Goal: Transaction & Acquisition: Purchase product/service

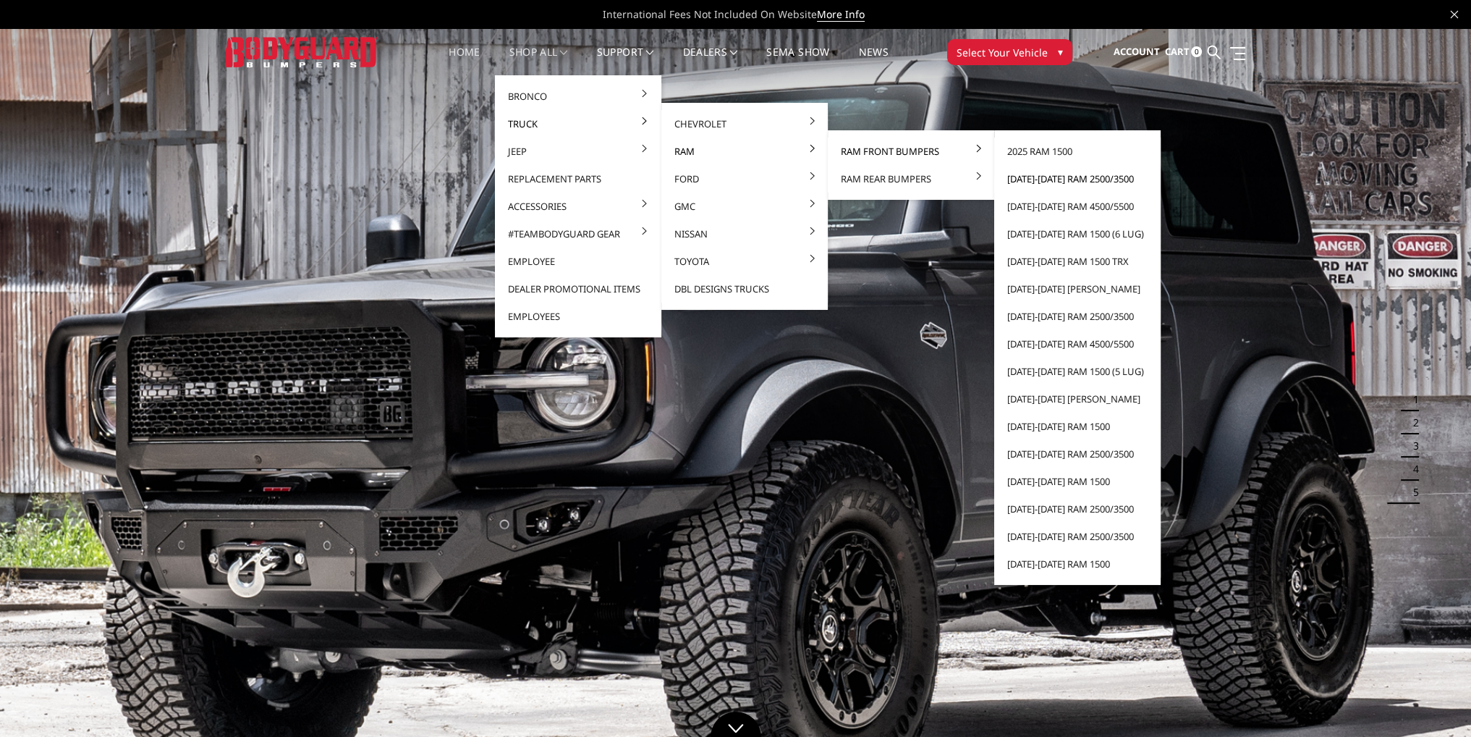
click at [1054, 178] on link "[DATE]-[DATE] Ram 2500/3500" at bounding box center [1077, 178] width 155 height 27
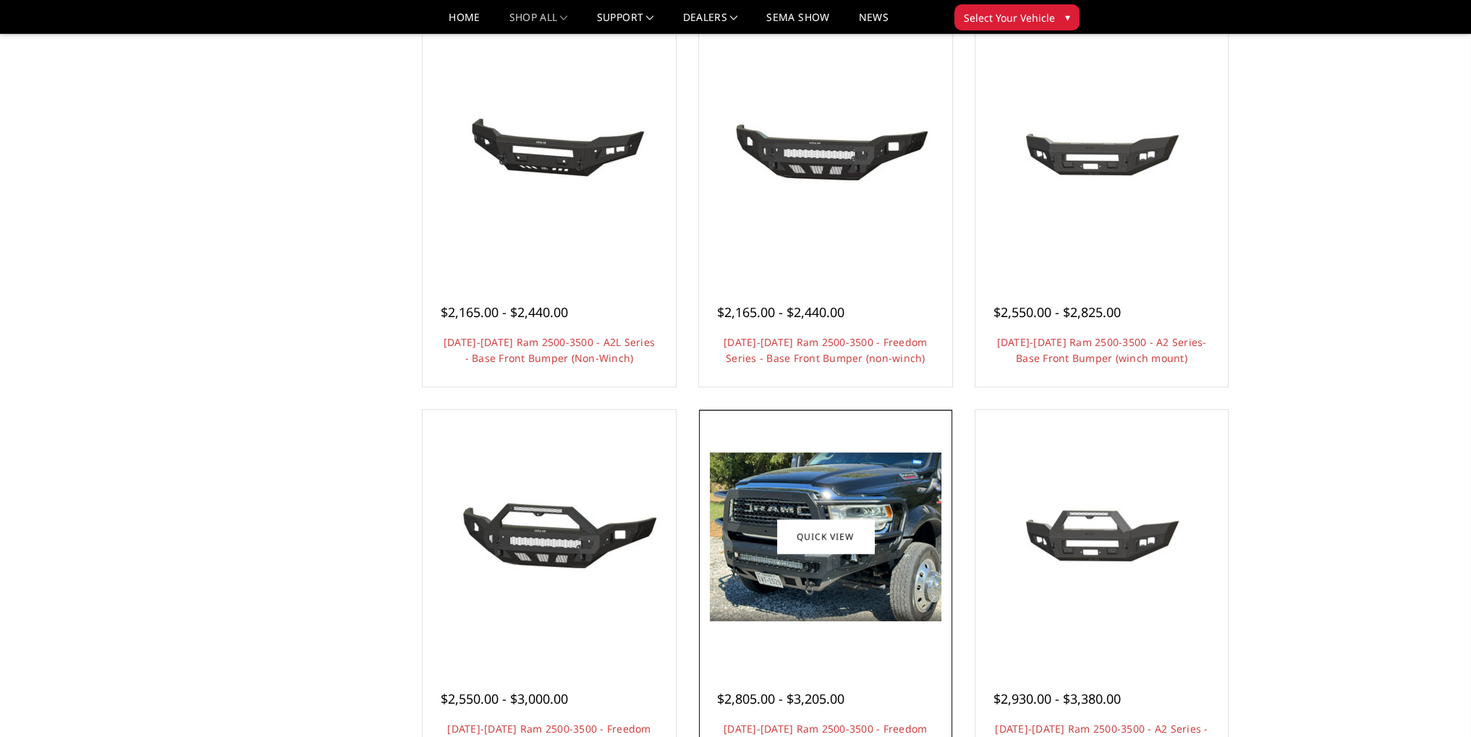
scroll to position [796, 0]
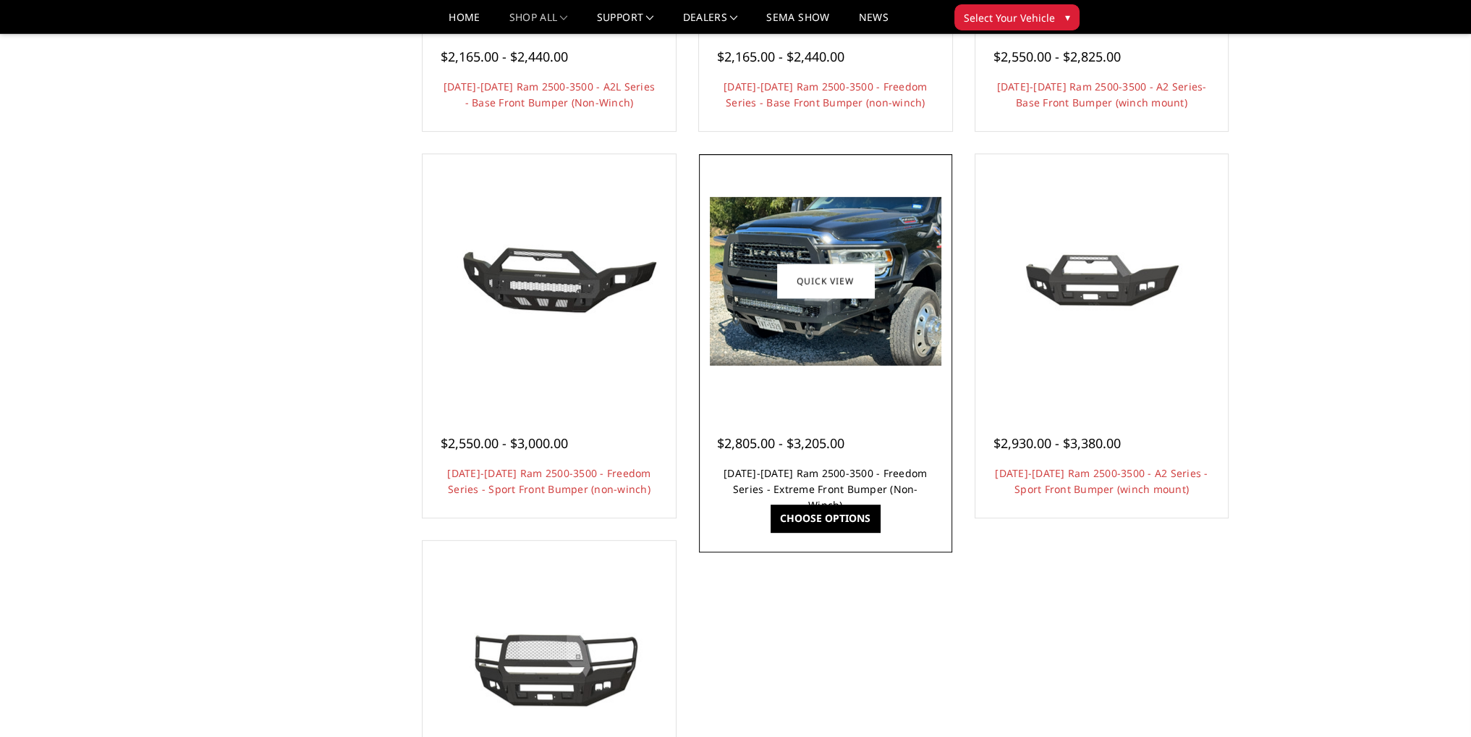
click at [834, 476] on link "2019-2025 Ram 2500-3500 - Freedom Series - Extreme Front Bumper (Non-Winch)" at bounding box center [825, 489] width 203 height 46
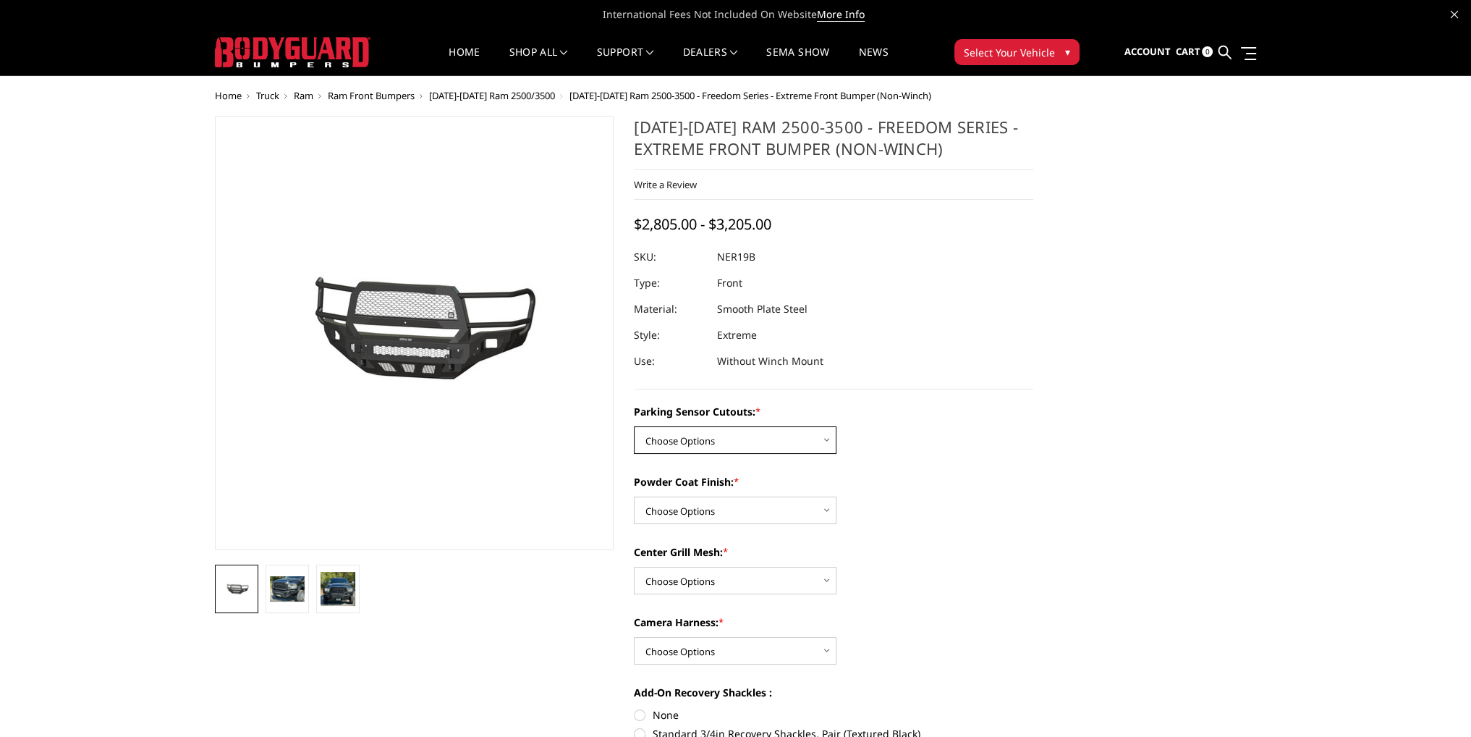
click at [738, 443] on select "Choose Options No - Without Parking Sensor Cutouts Yes - With Parking Sensor Cu…" at bounding box center [735, 439] width 203 height 27
select select "2701"
click at [634, 426] on select "Choose Options No - Without Parking Sensor Cutouts Yes - With Parking Sensor Cu…" at bounding box center [735, 439] width 203 height 27
click at [703, 509] on select "Choose Options Bare Metal Texture Black Powder Coat" at bounding box center [735, 509] width 203 height 27
select select "2703"
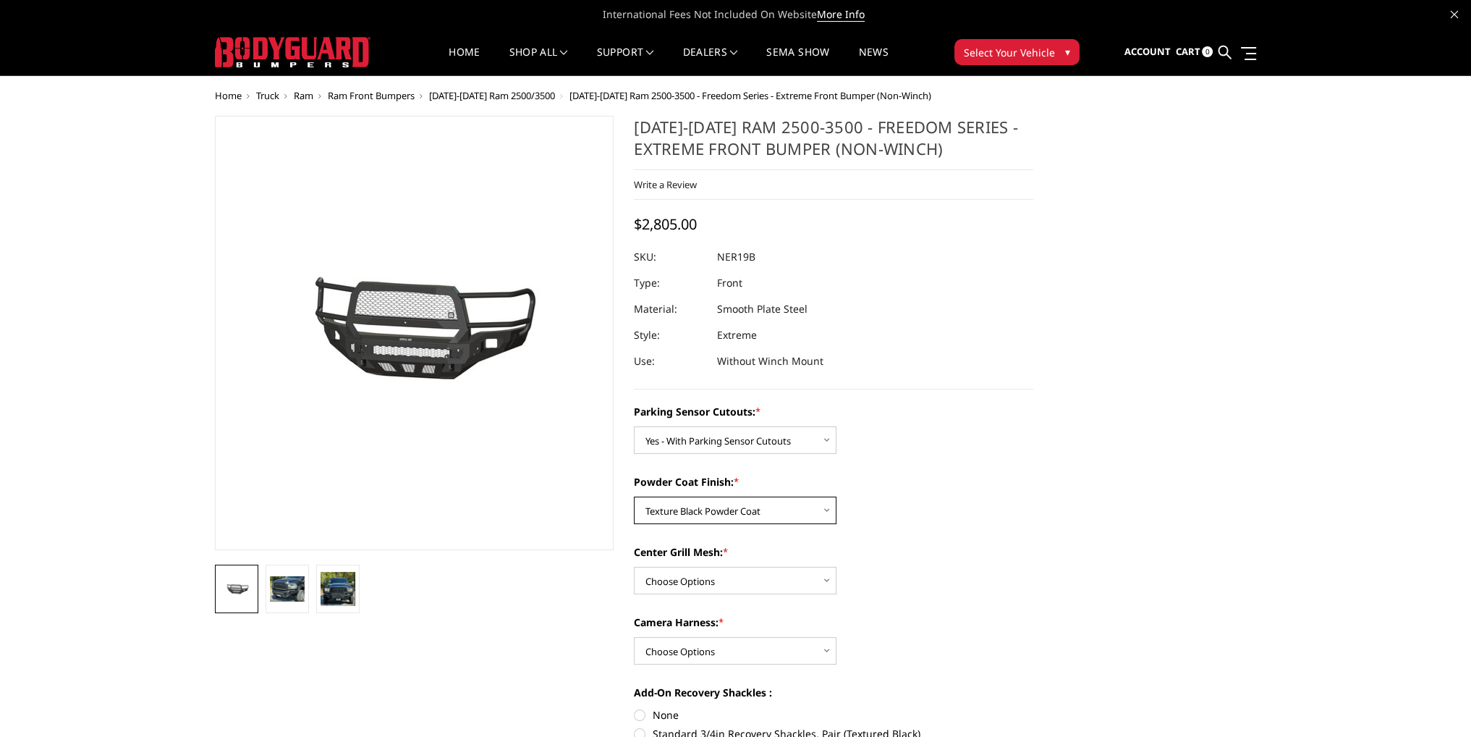
click at [634, 496] on select "Choose Options Bare Metal Texture Black Powder Coat" at bounding box center [735, 509] width 203 height 27
click at [697, 572] on select "Choose Options With Center Grill Mesh Without Center Grill Mesh" at bounding box center [735, 580] width 203 height 27
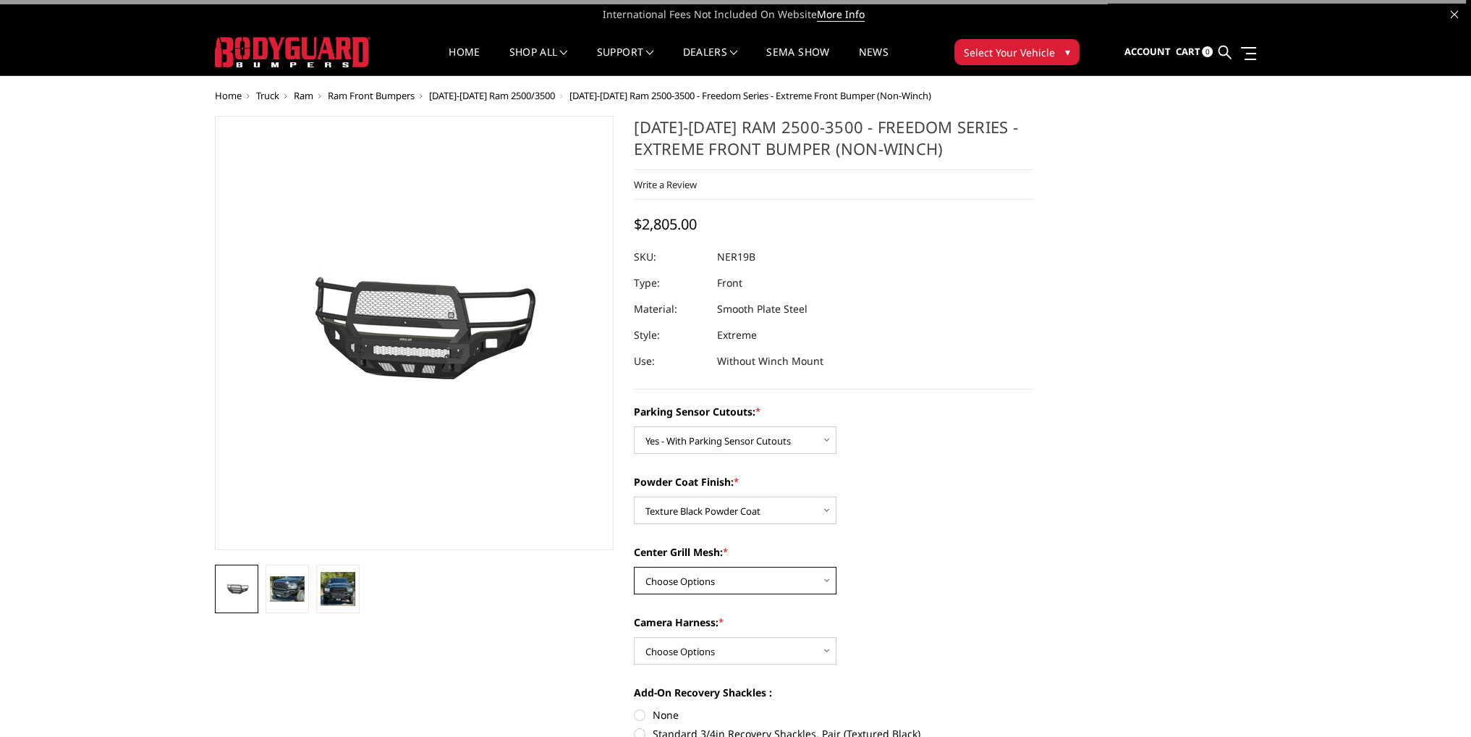
select select "2704"
click at [634, 567] on select "Choose Options With Center Grill Mesh Without Center Grill Mesh" at bounding box center [735, 580] width 203 height 27
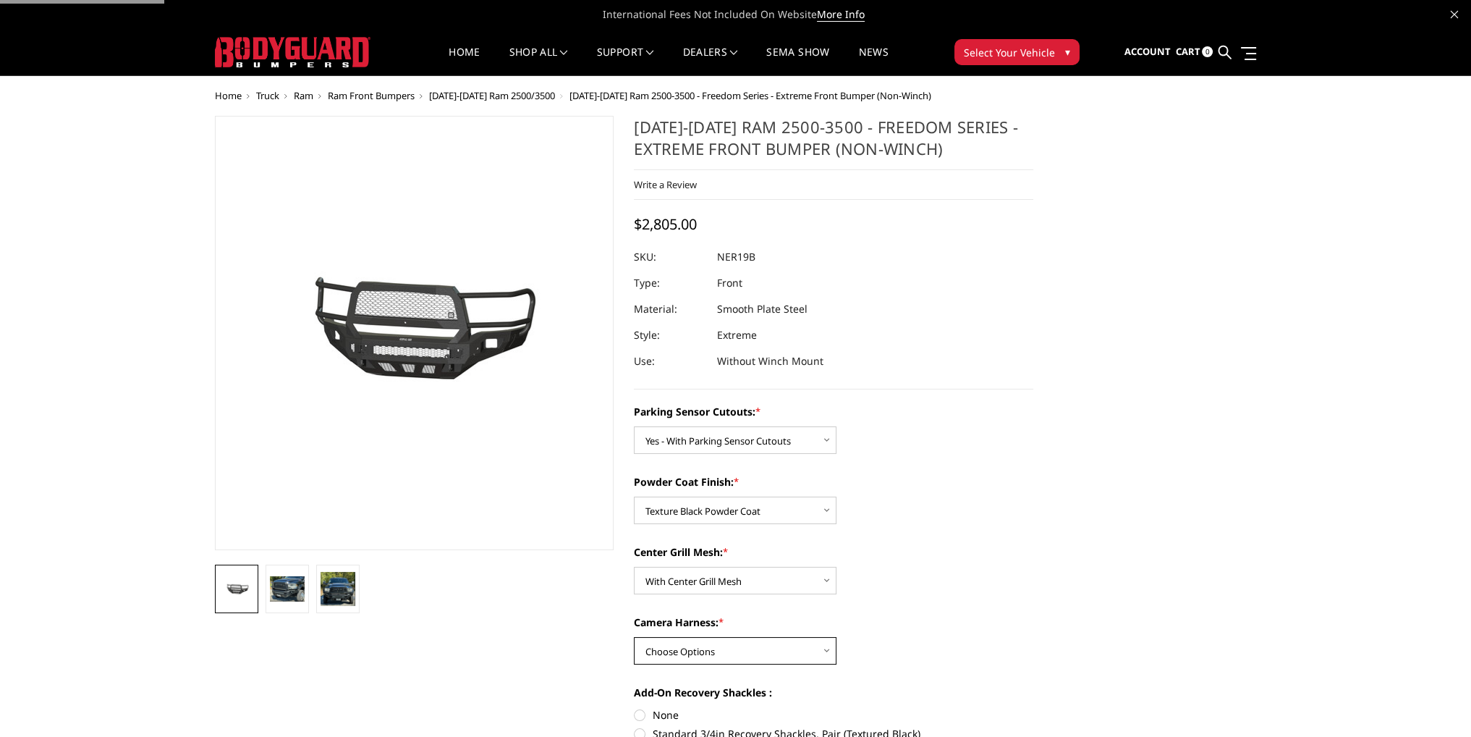
drag, startPoint x: 697, startPoint y: 646, endPoint x: 699, endPoint y: 663, distance: 16.7
click at [697, 646] on select "Choose Options WITH Camera Harness WITHOUT Camera Harness" at bounding box center [735, 650] width 203 height 27
select select "2706"
click at [634, 637] on select "Choose Options WITH Camera Harness WITHOUT Camera Harness" at bounding box center [735, 650] width 203 height 27
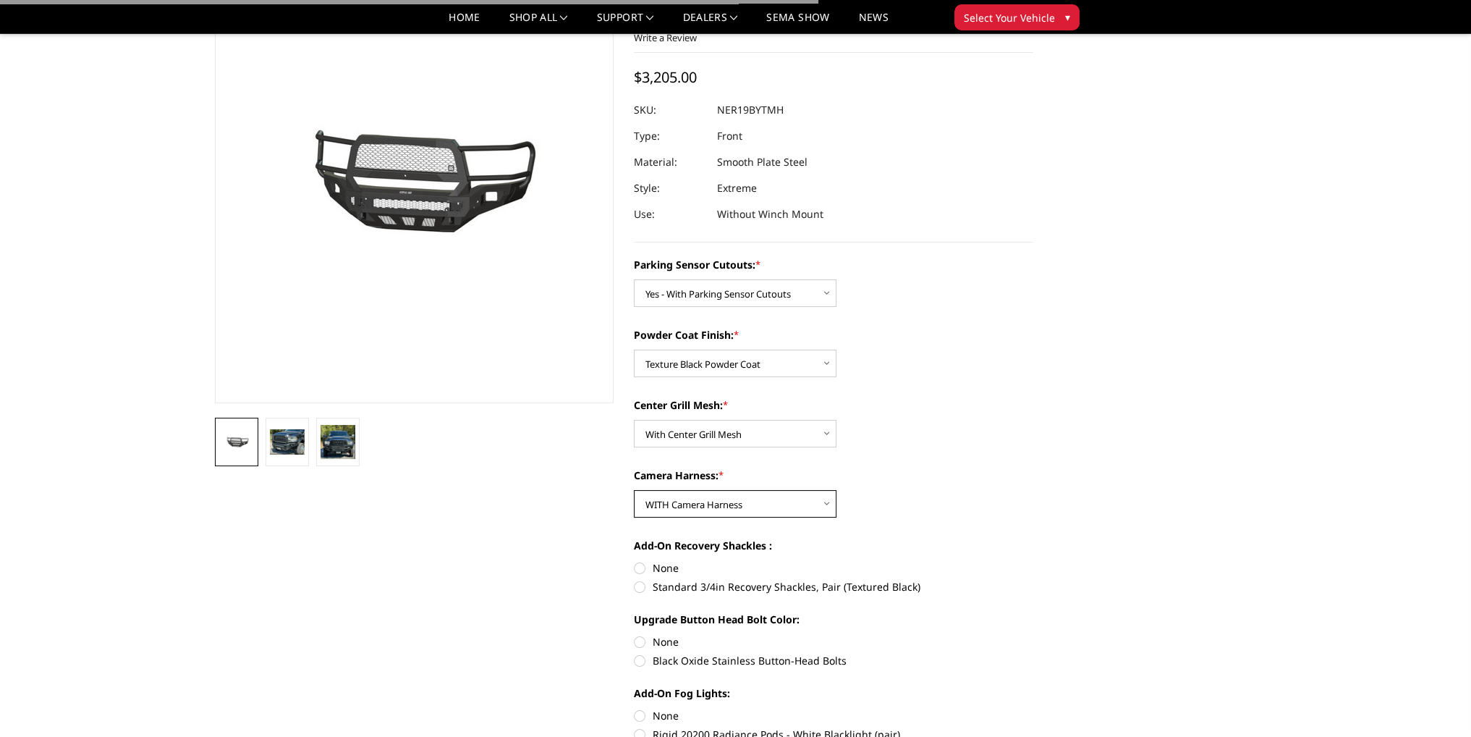
scroll to position [289, 0]
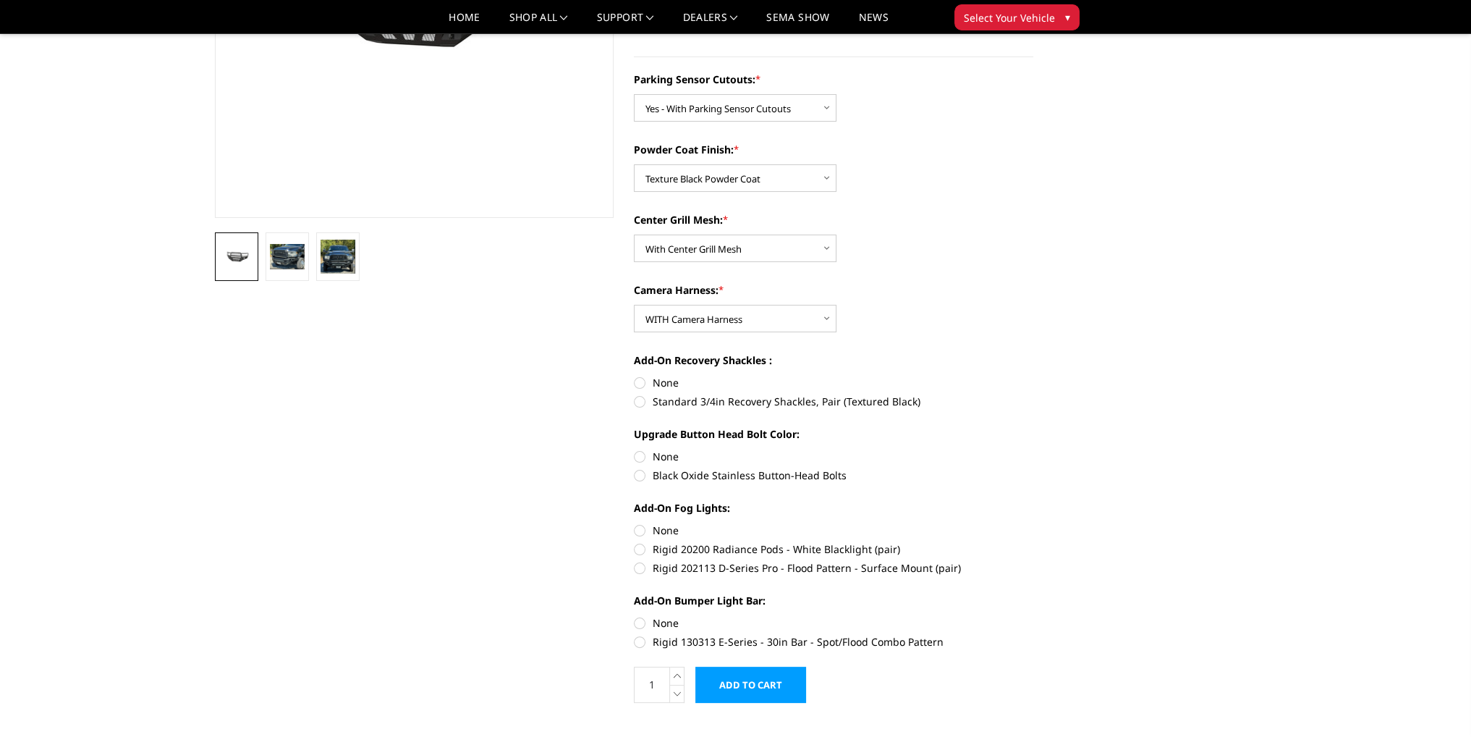
click at [641, 383] on label "None" at bounding box center [833, 382] width 399 height 15
click at [635, 376] on input "None" at bounding box center [634, 375] width 1 height 1
radio input "true"
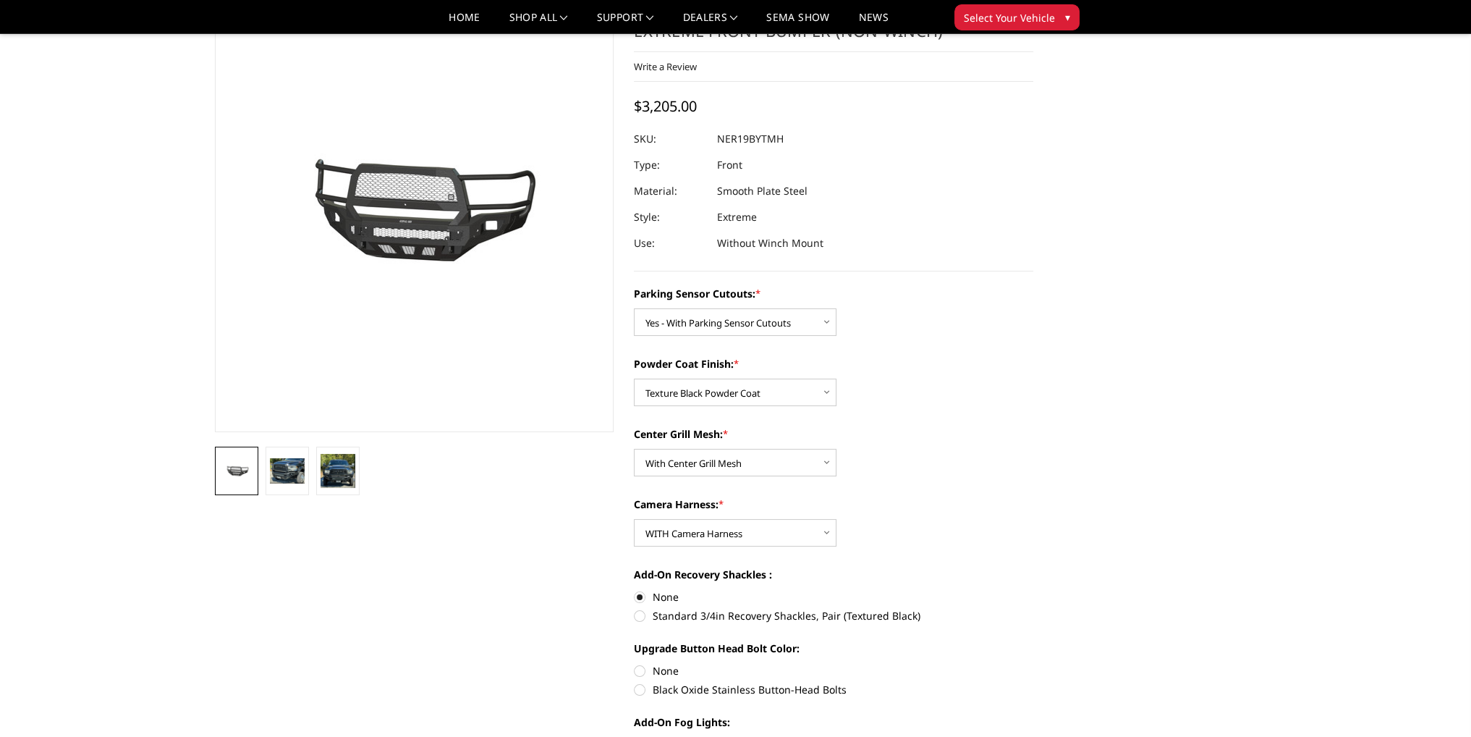
scroll to position [72, 0]
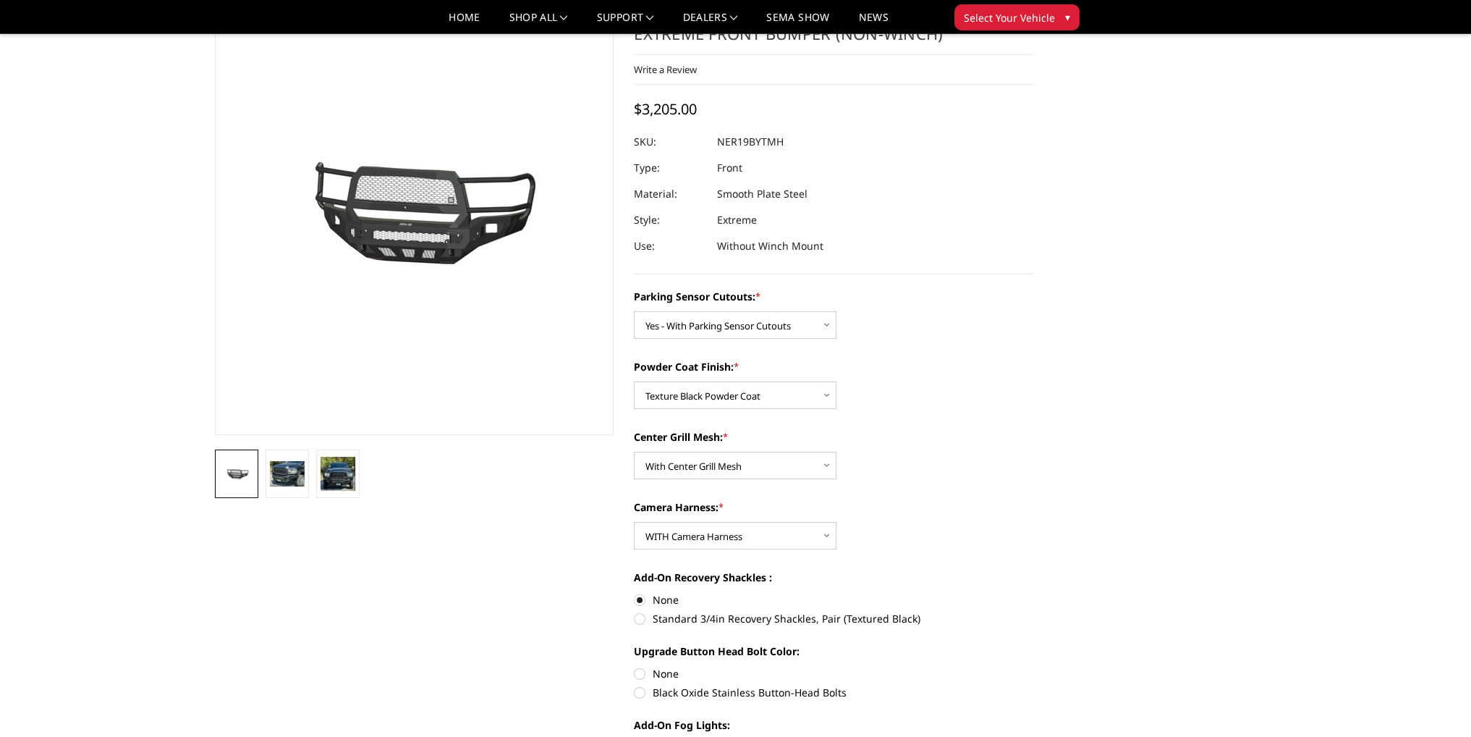
click at [640, 692] on label "Black Oxide Stainless Button-Head Bolts" at bounding box center [833, 691] width 399 height 15
click at [1033, 666] on input "Black Oxide Stainless Button-Head Bolts" at bounding box center [1033, 666] width 1 height 1
radio input "true"
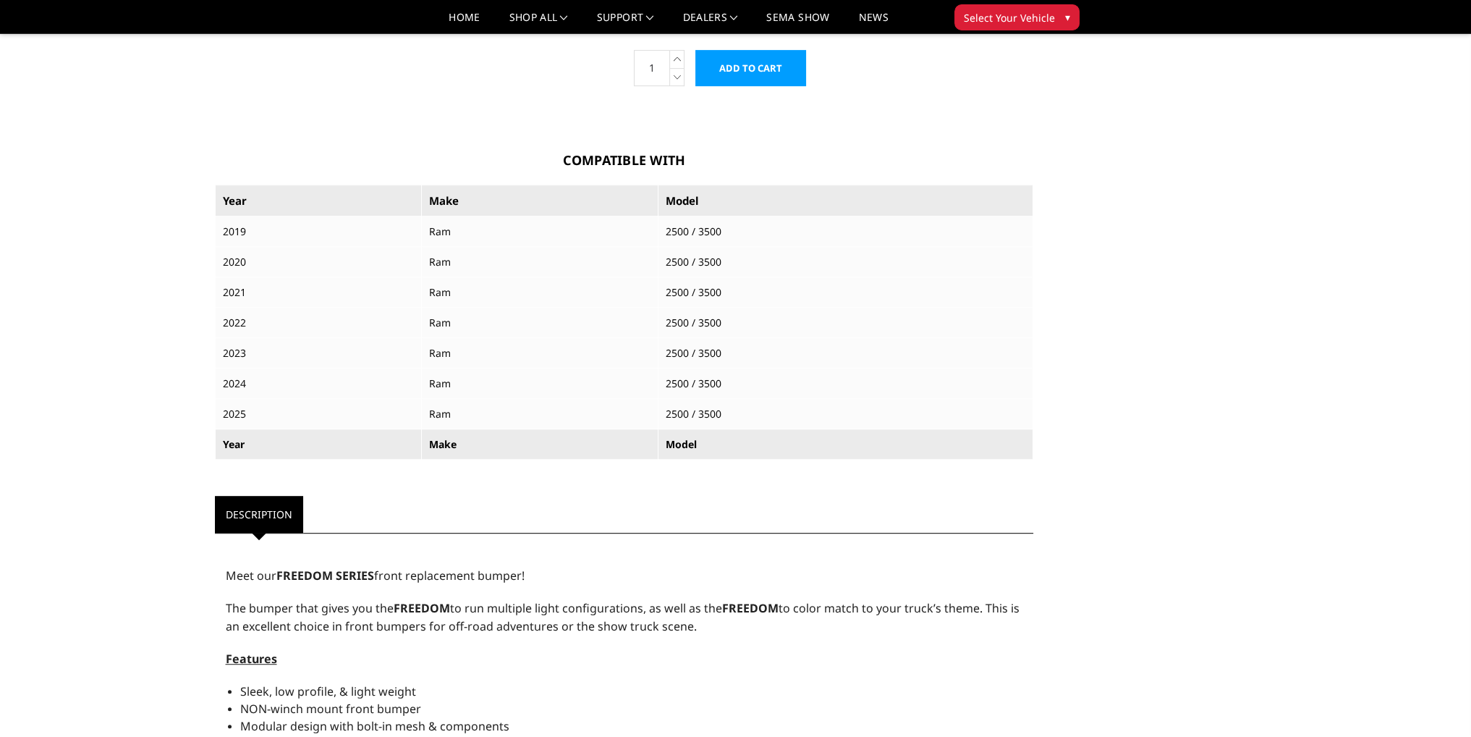
scroll to position [1013, 0]
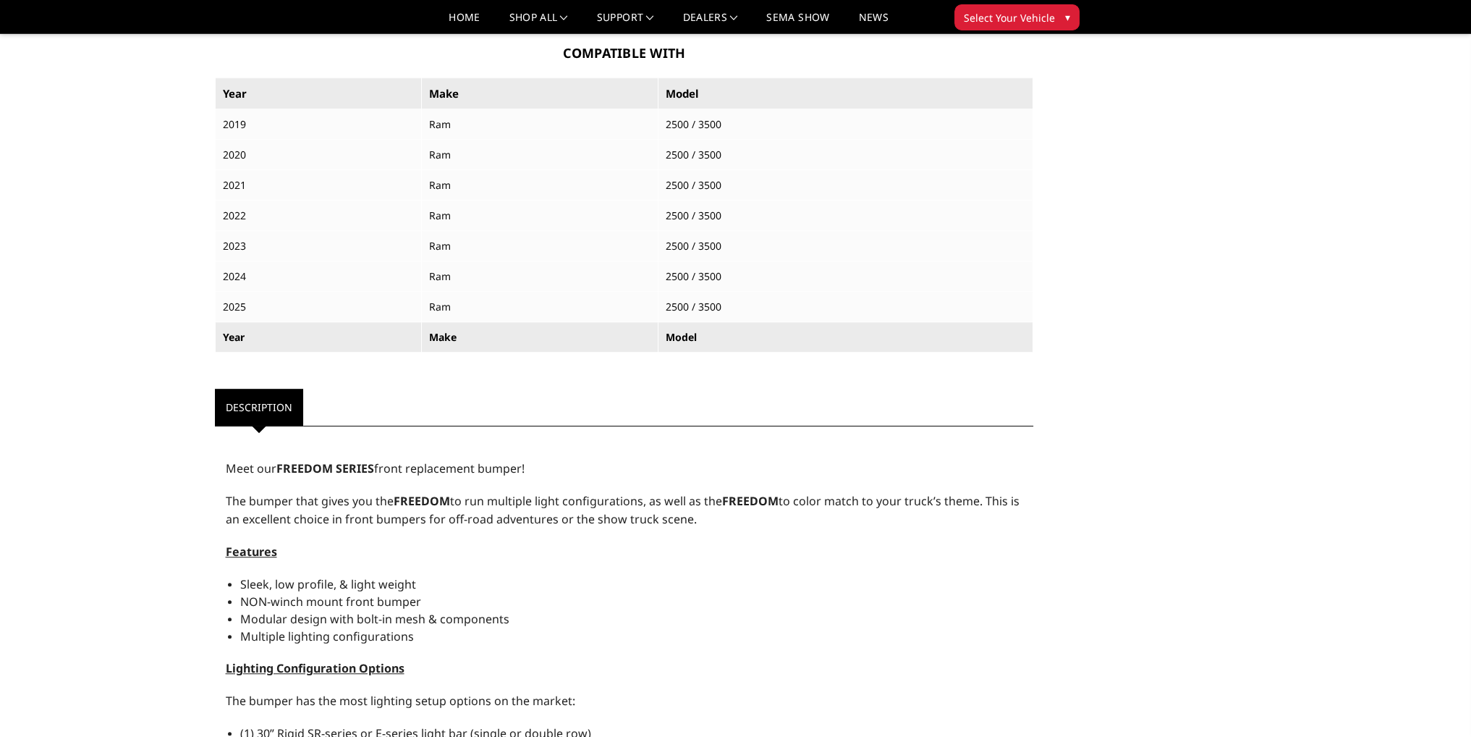
drag, startPoint x: 692, startPoint y: 522, endPoint x: 428, endPoint y: 501, distance: 264.9
click at [428, 501] on p "The bumper that gives you the FREEDOM to run multiple light configurations, as …" at bounding box center [624, 510] width 797 height 36
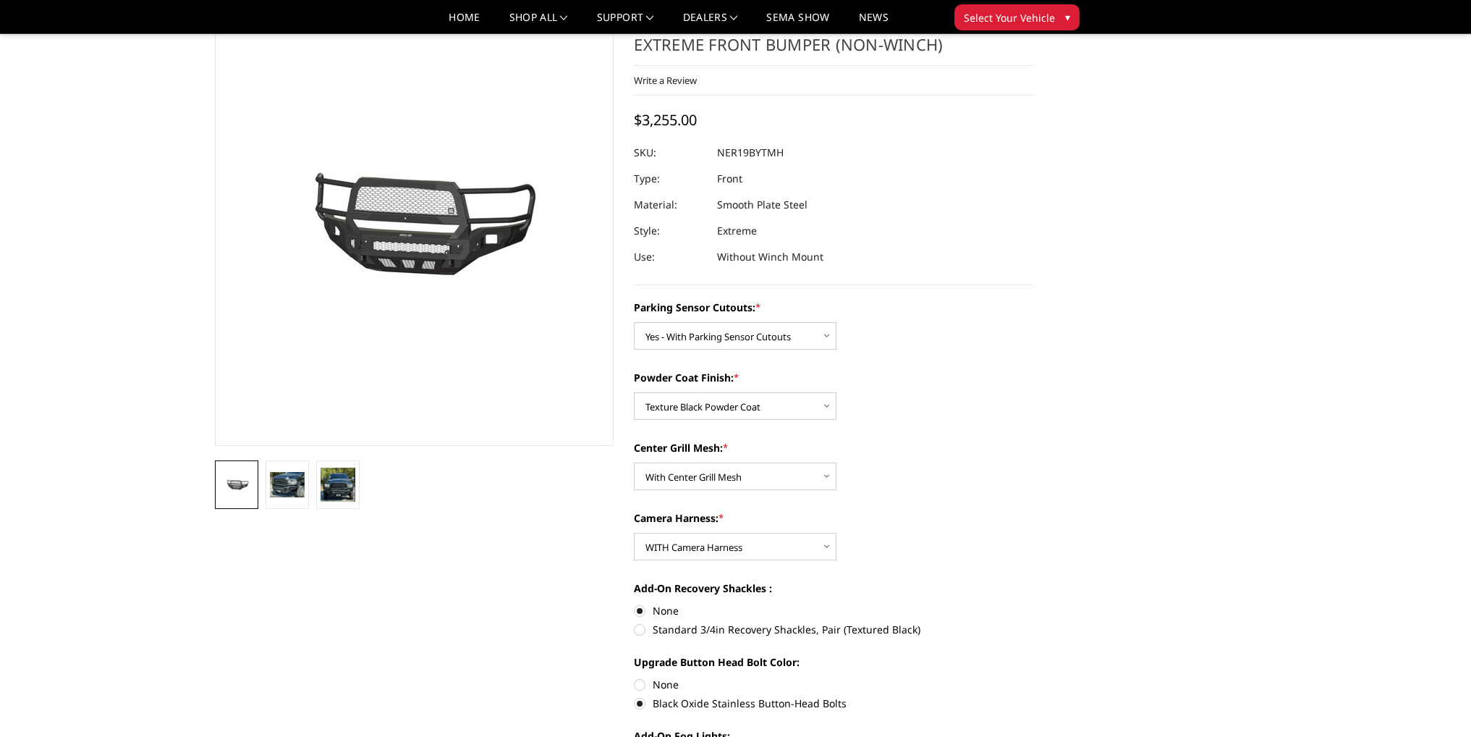
scroll to position [0, 0]
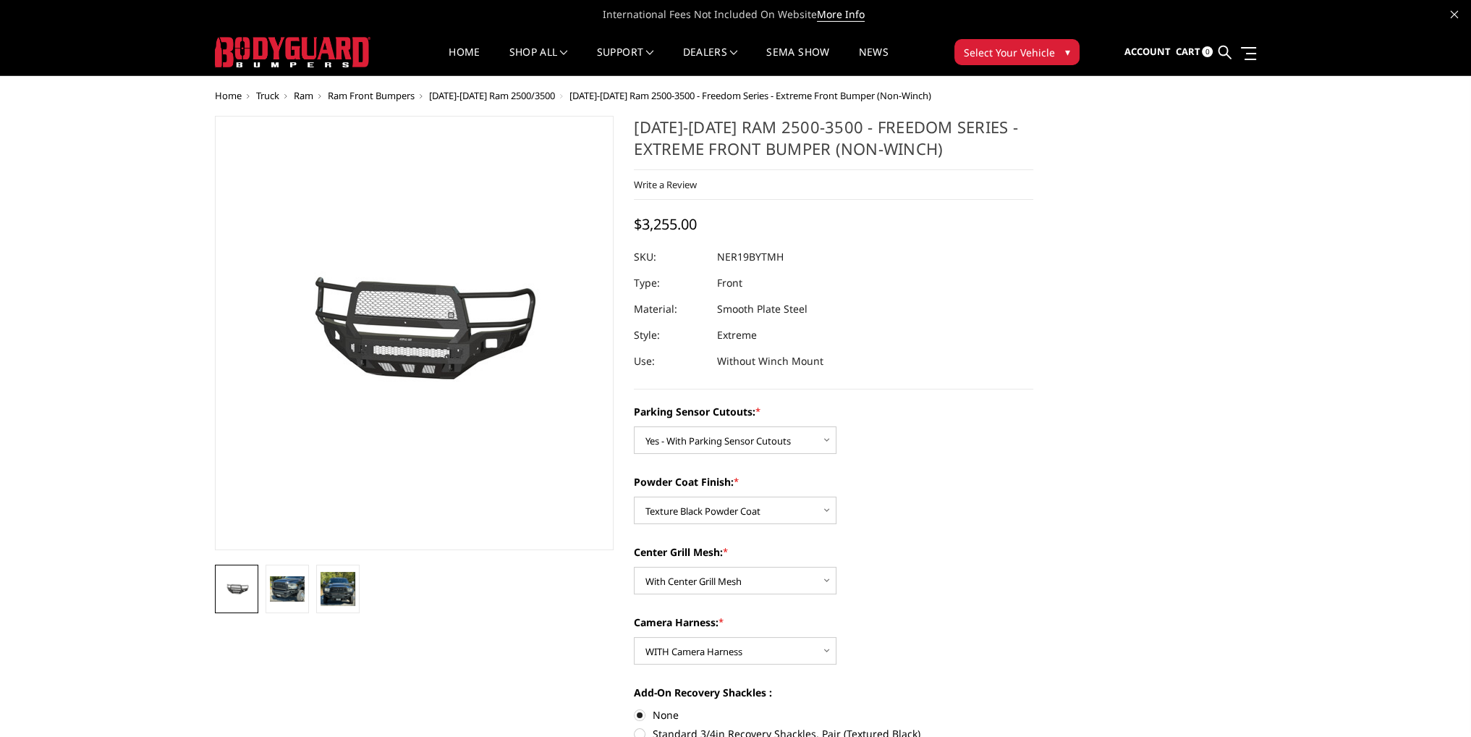
drag, startPoint x: 937, startPoint y: 148, endPoint x: 797, endPoint y: 144, distance: 140.4
click at [797, 144] on h1 "2019-2025 Ram 2500-3500 - Freedom Series - Extreme Front Bumper (Non-Winch)" at bounding box center [833, 143] width 399 height 54
drag, startPoint x: 885, startPoint y: 135, endPoint x: 725, endPoint y: 143, distance: 160.1
click at [726, 143] on h1 "2019-2025 Ram 2500-3500 - Freedom Series - Extreme Front Bumper (Non-Winch)" at bounding box center [833, 143] width 399 height 54
click at [1027, 50] on span "Select Your Vehicle" at bounding box center [1009, 52] width 91 height 15
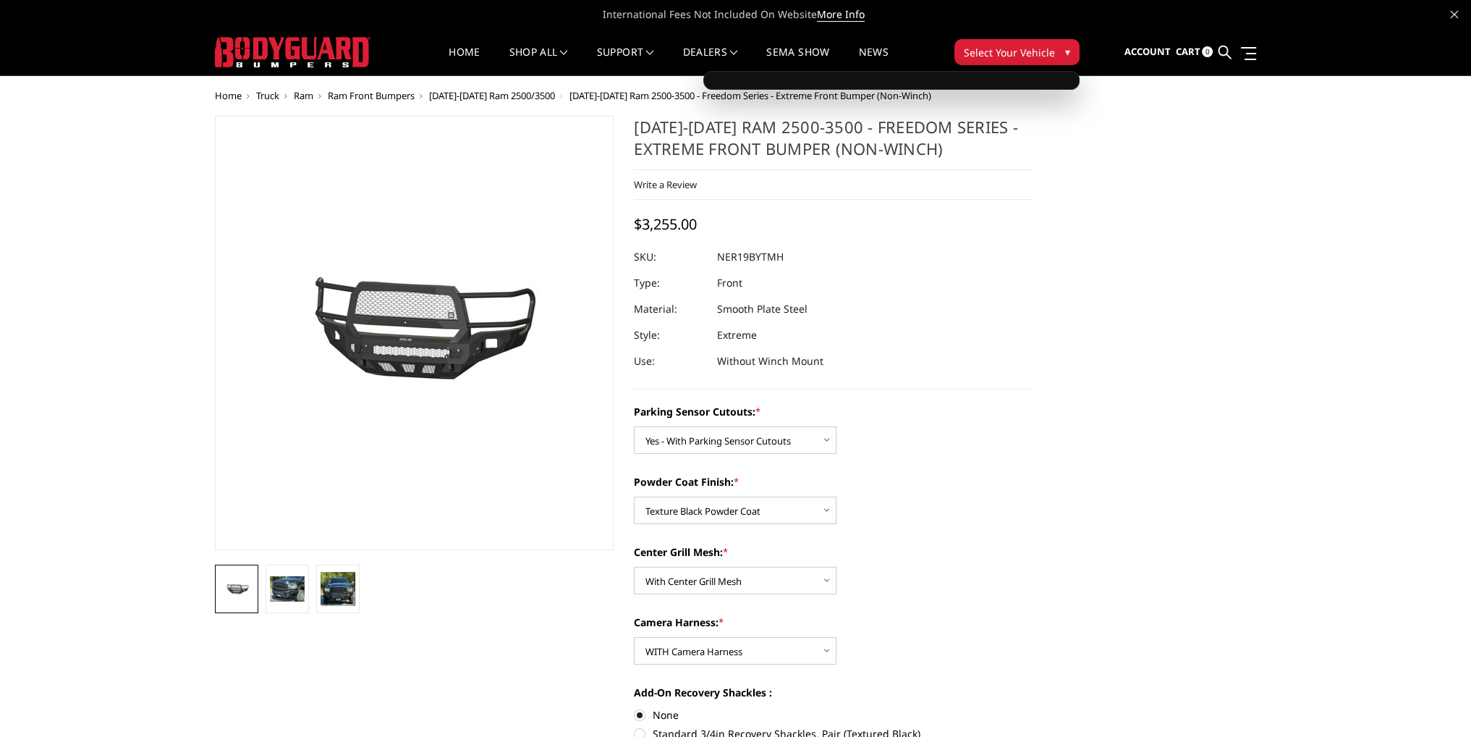
click at [1021, 50] on span "Select Your Vehicle" at bounding box center [1009, 52] width 91 height 15
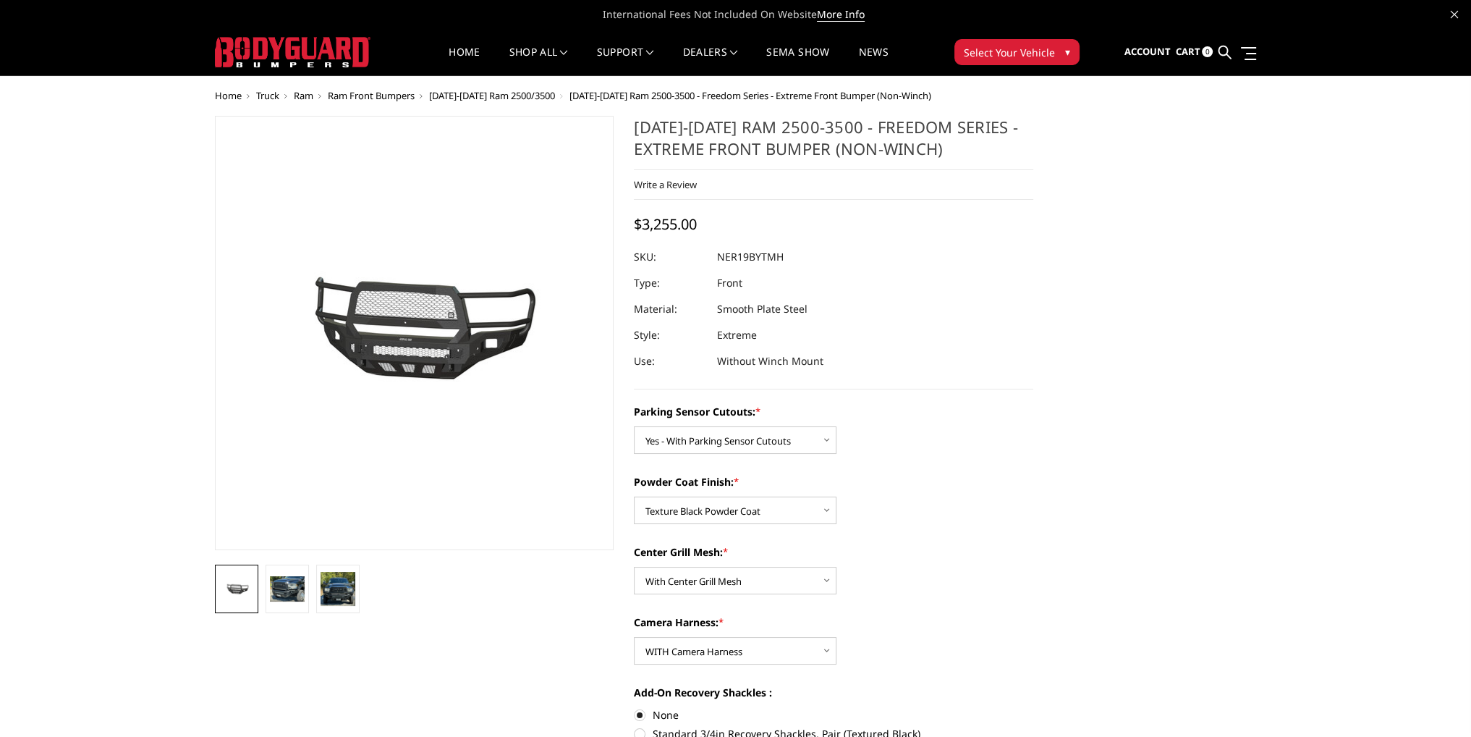
click at [1035, 54] on span "Select Your Vehicle" at bounding box center [1009, 52] width 91 height 15
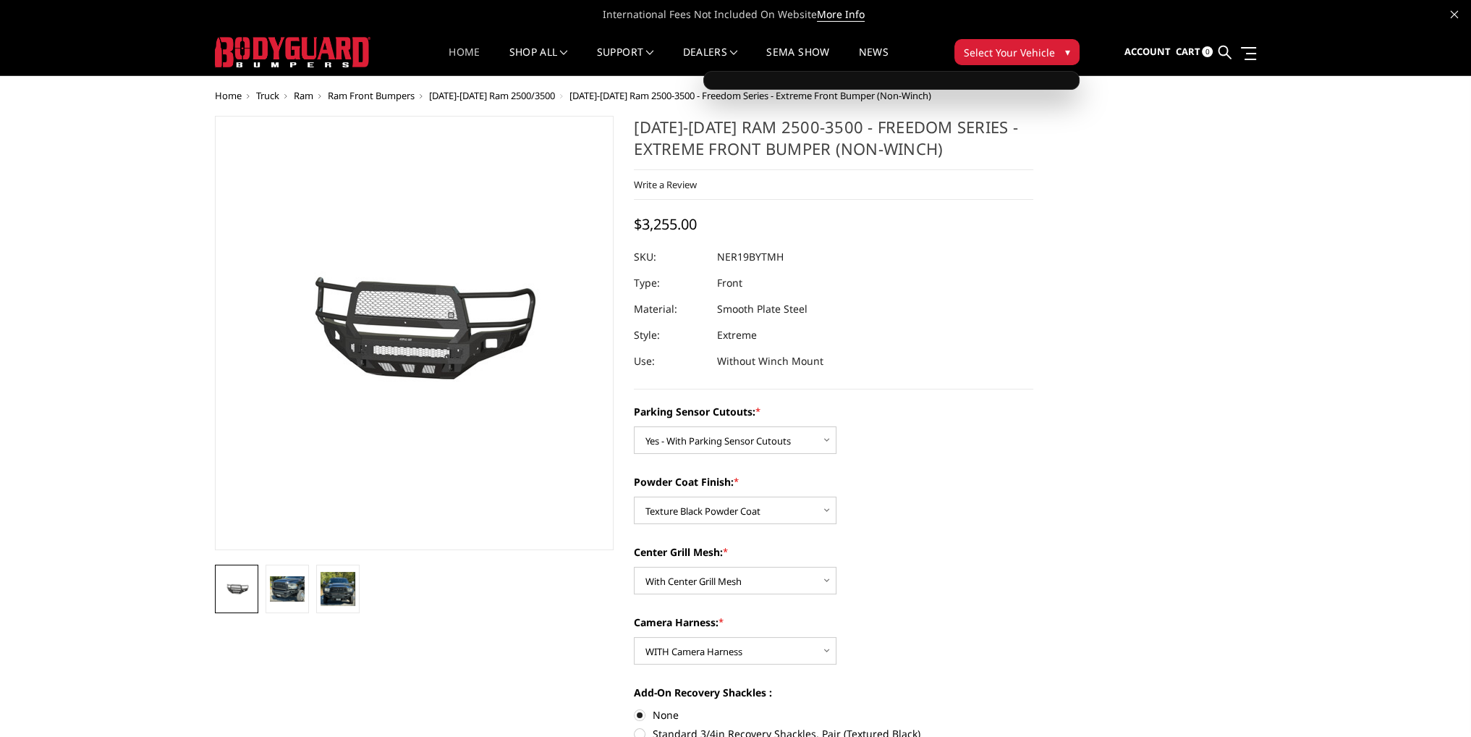
click at [453, 47] on link "Home" at bounding box center [464, 61] width 31 height 28
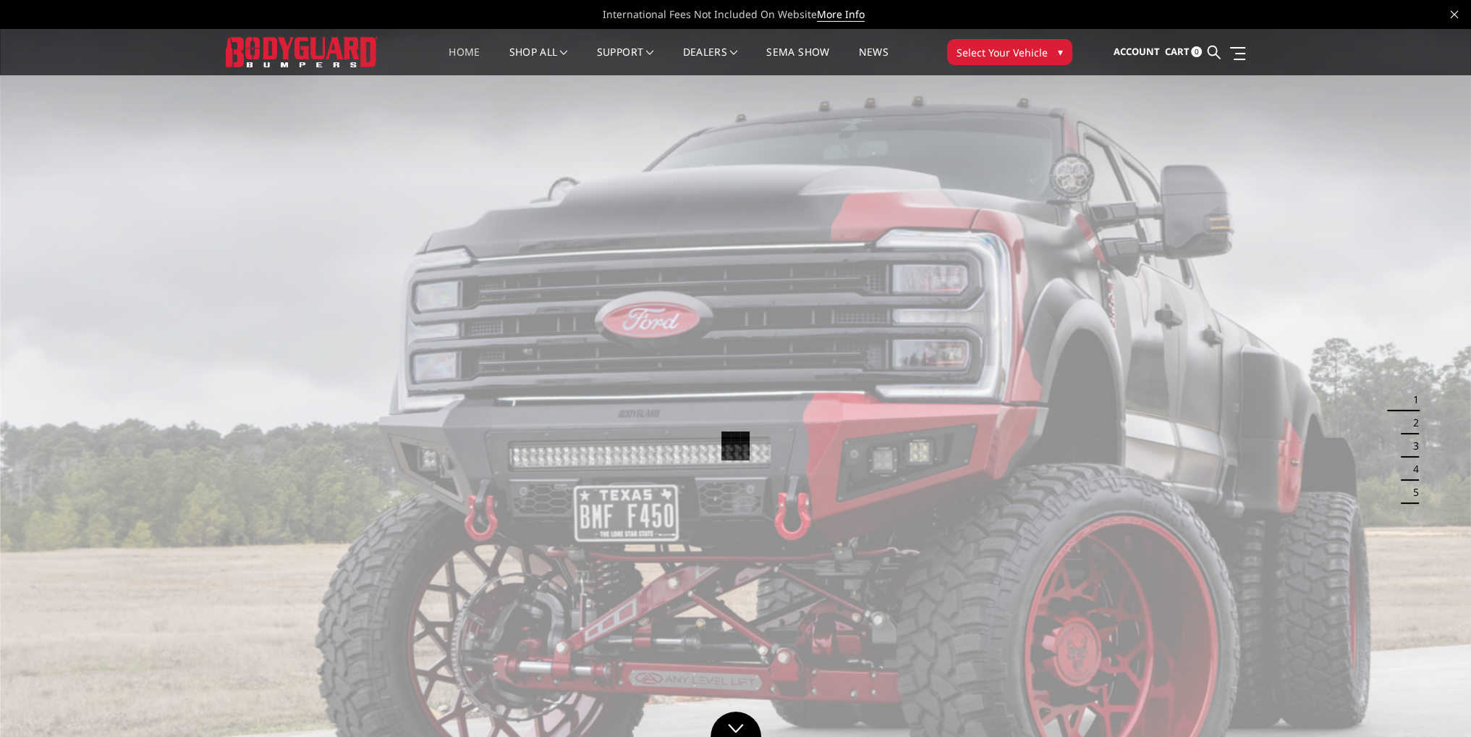
click at [991, 55] on span "Select Your Vehicle" at bounding box center [1002, 52] width 91 height 15
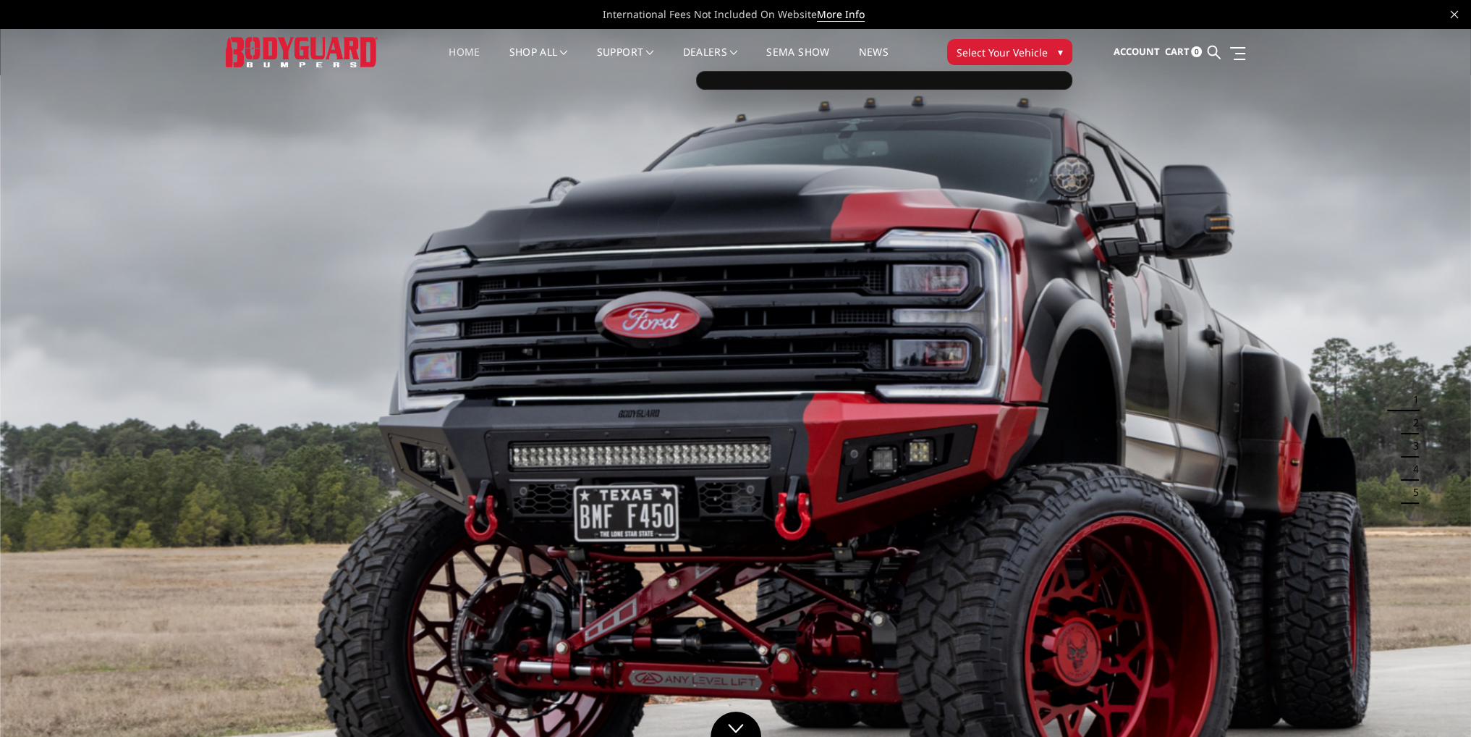
click at [957, 73] on div at bounding box center [884, 80] width 376 height 19
click at [948, 88] on div at bounding box center [884, 80] width 376 height 19
click at [1004, 49] on span "Select Your Vehicle" at bounding box center [1002, 52] width 91 height 15
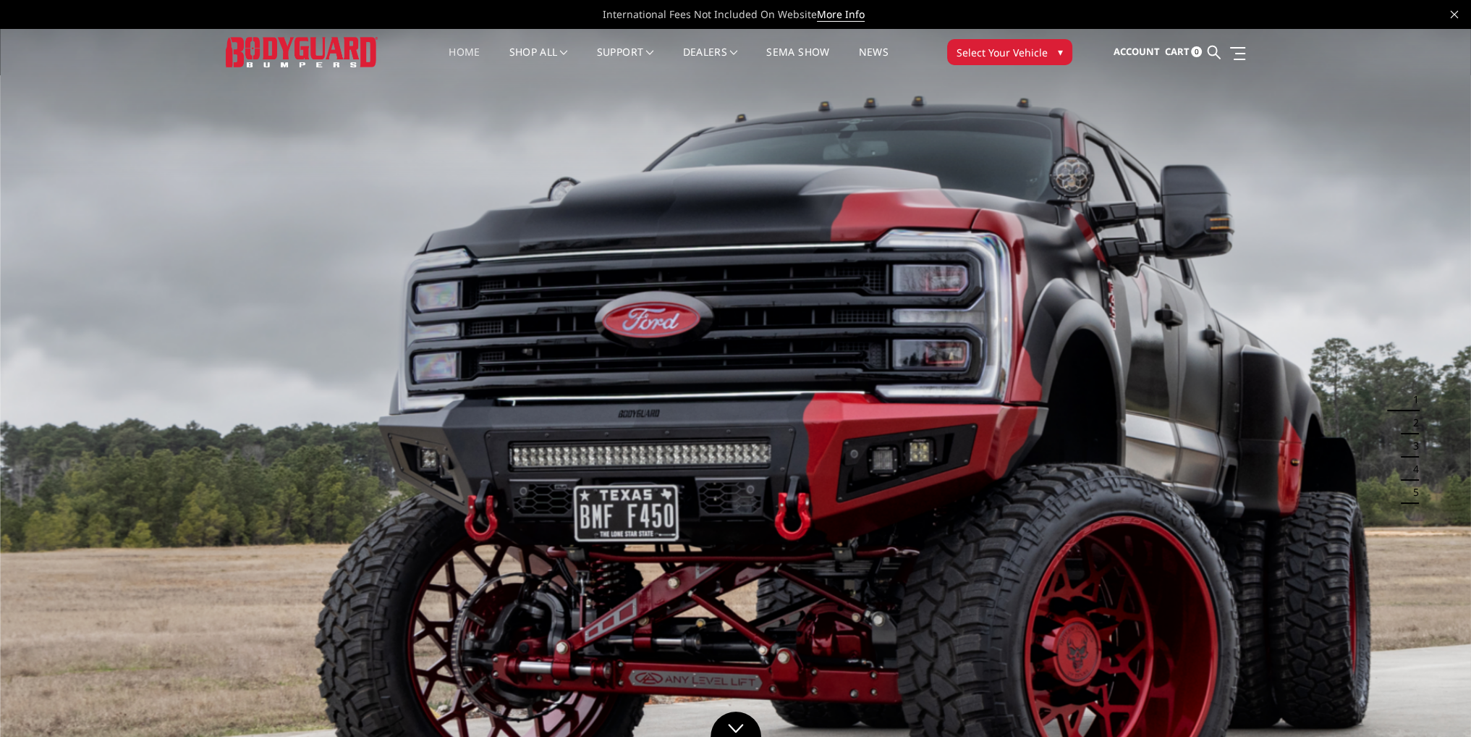
click at [1016, 58] on span "Select Your Vehicle" at bounding box center [1002, 52] width 91 height 15
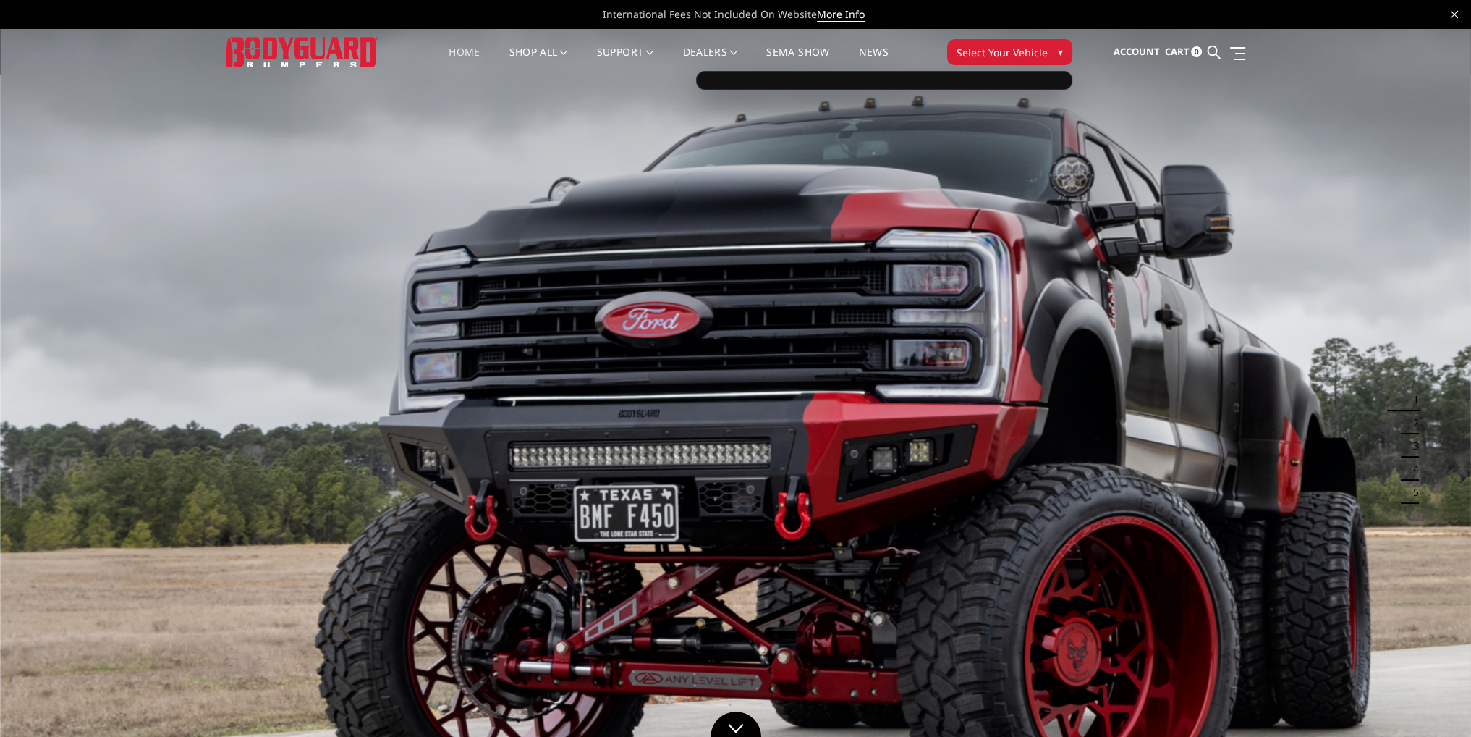
click at [933, 84] on div at bounding box center [884, 80] width 376 height 19
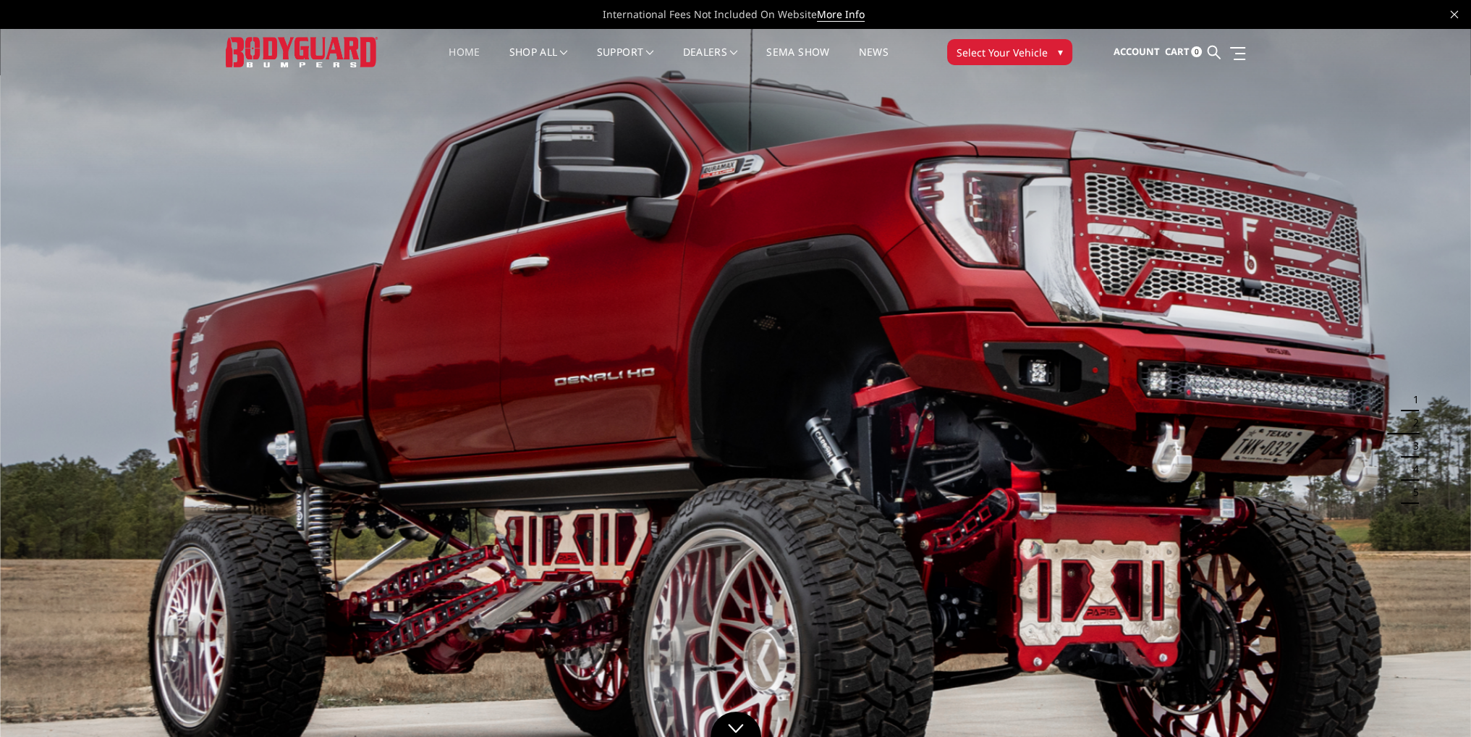
click at [1000, 53] on span "Select Your Vehicle" at bounding box center [1002, 52] width 91 height 15
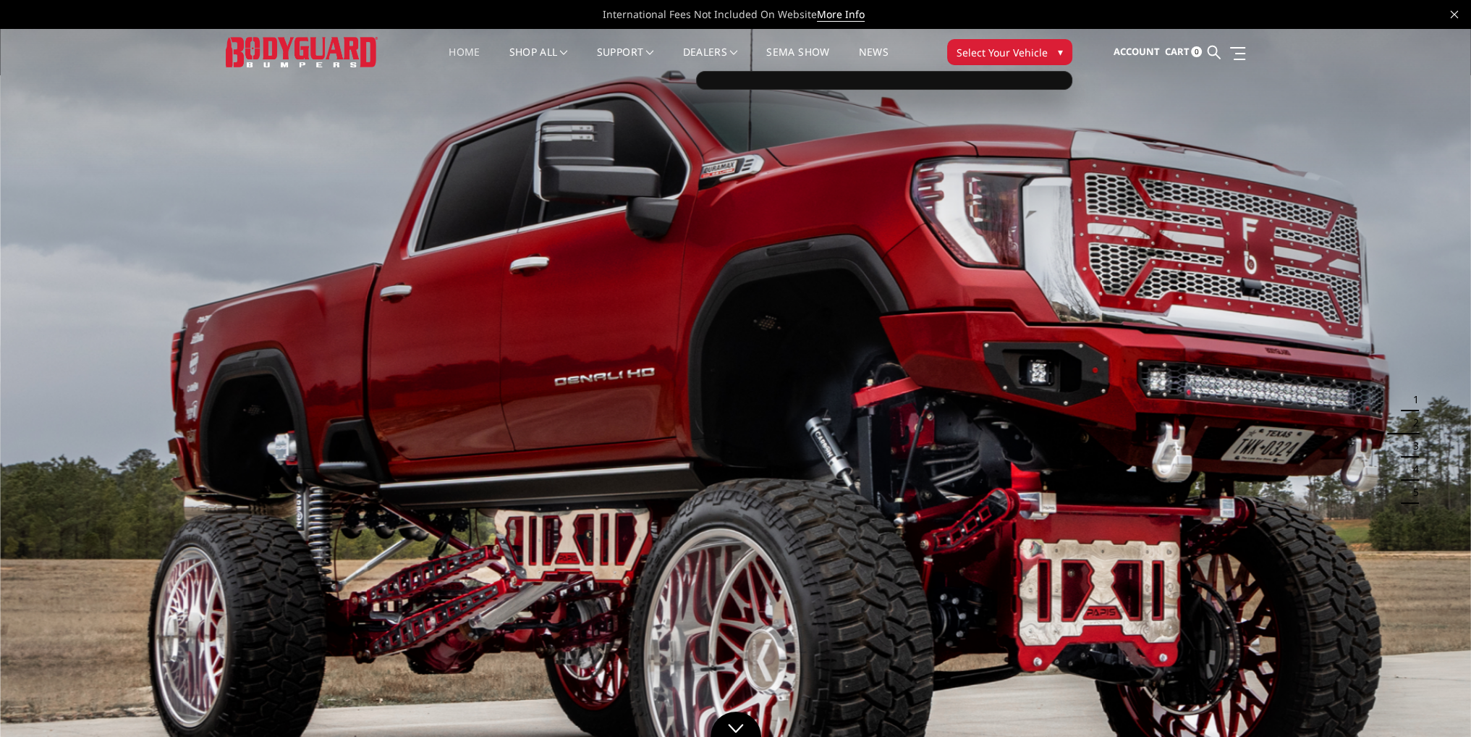
click at [952, 84] on div at bounding box center [884, 80] width 376 height 19
click at [1001, 51] on span "Select Your Vehicle" at bounding box center [1002, 52] width 91 height 15
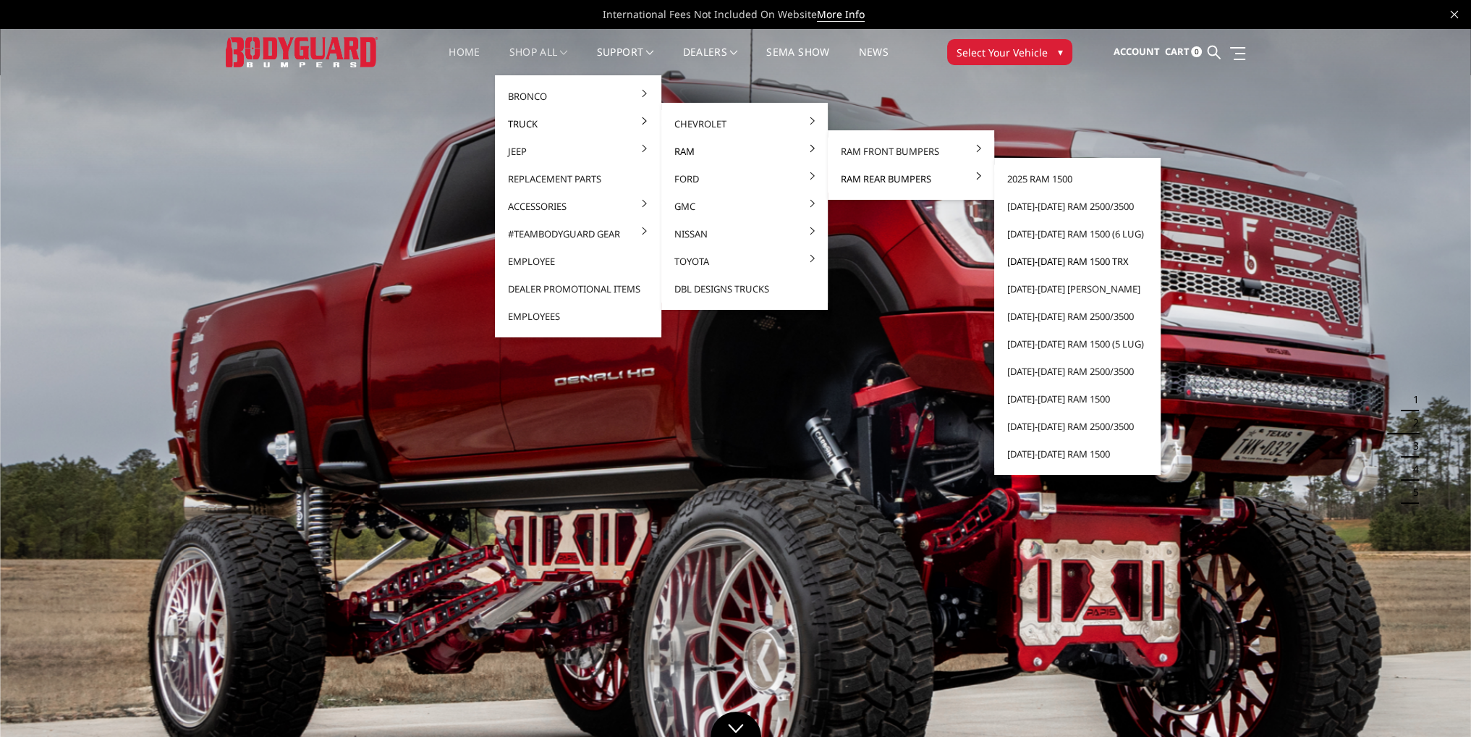
click at [1044, 257] on link "[DATE]-[DATE] Ram 1500 TRX" at bounding box center [1077, 260] width 155 height 27
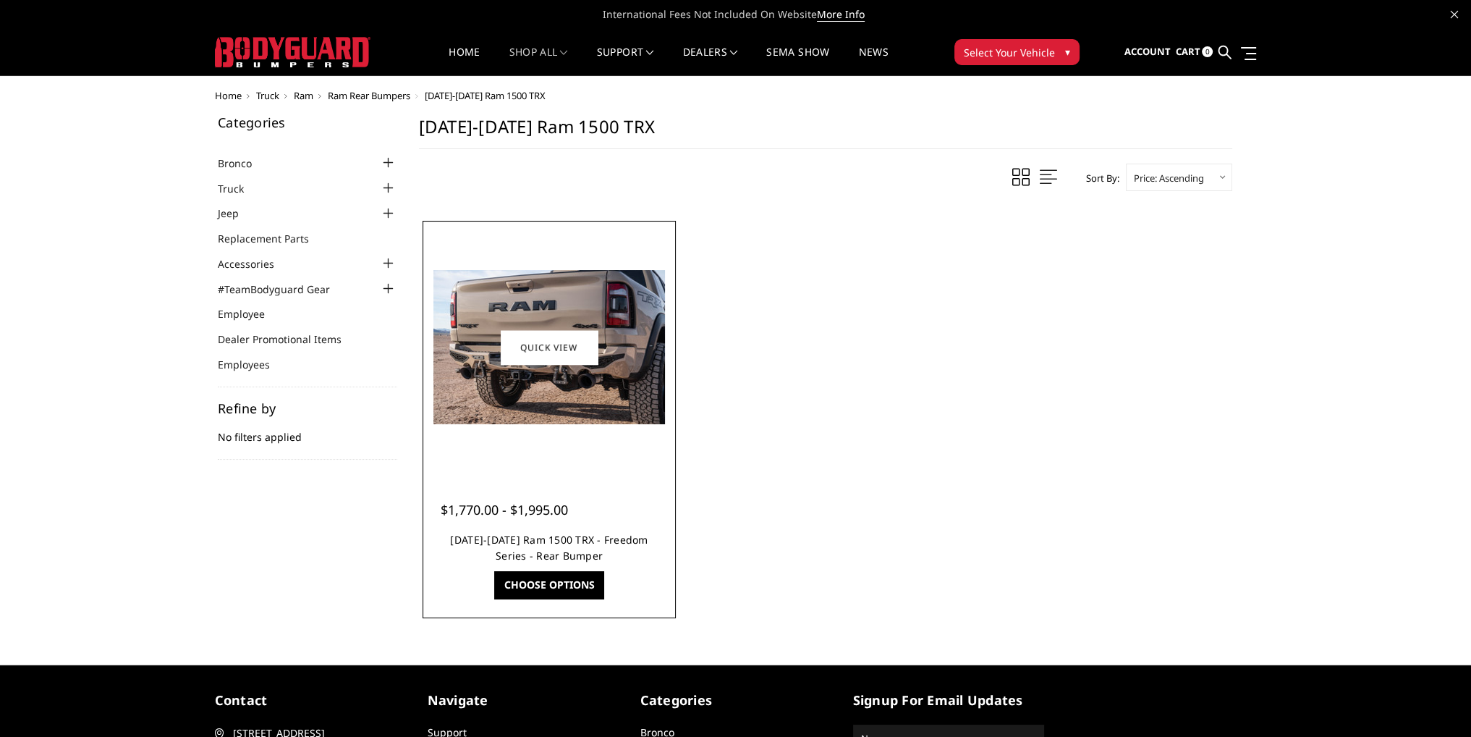
click at [585, 542] on link "[DATE]-[DATE] Ram 1500 TRX - Freedom Series - Rear Bumper" at bounding box center [549, 548] width 198 height 30
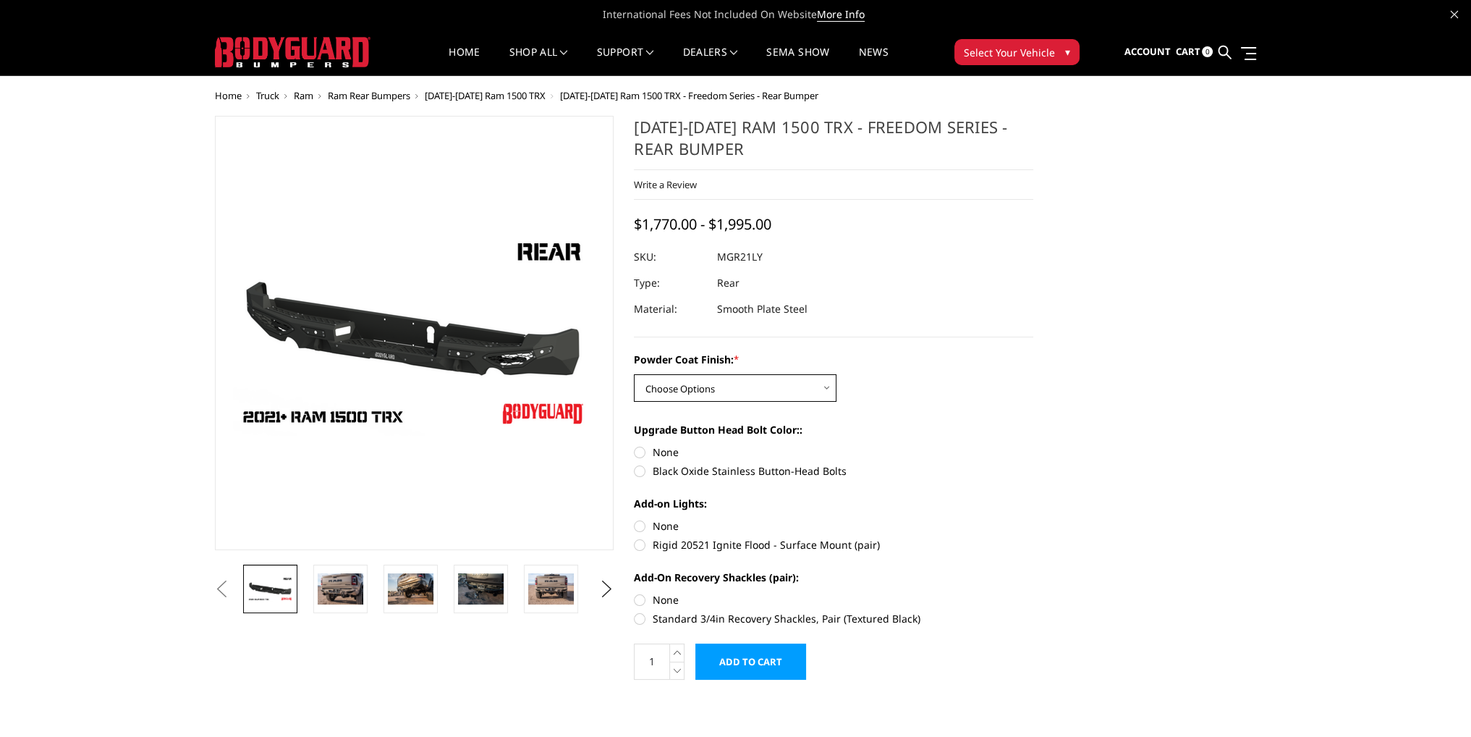
click at [723, 388] on select "Choose Options Bare Metal Textured Black Powder Coat" at bounding box center [735, 387] width 203 height 27
select select "3142"
click at [634, 374] on select "Choose Options Bare Metal Textured Black Powder Coat" at bounding box center [735, 387] width 203 height 27
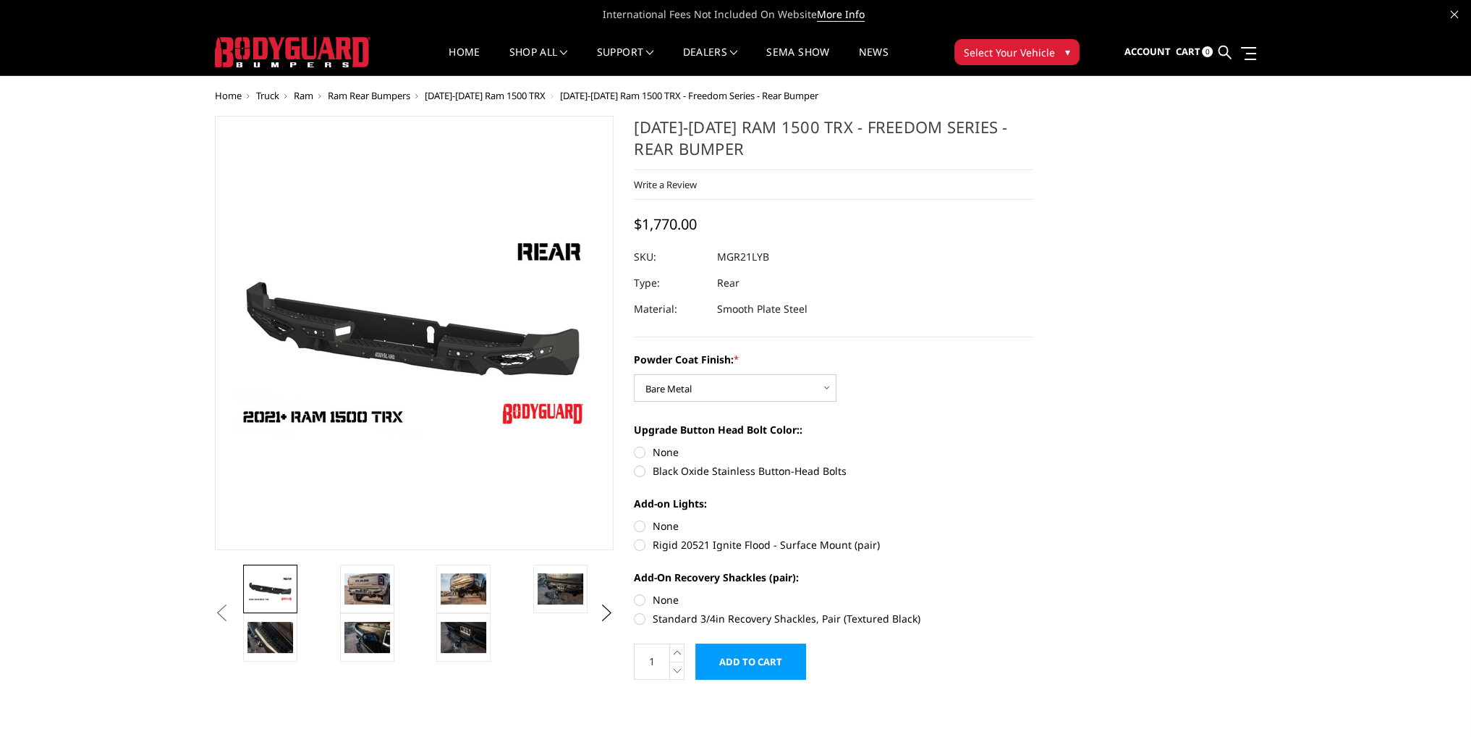
click at [637, 452] on label "None" at bounding box center [833, 451] width 399 height 15
click at [635, 445] on input "None" at bounding box center [634, 444] width 1 height 1
radio input "true"
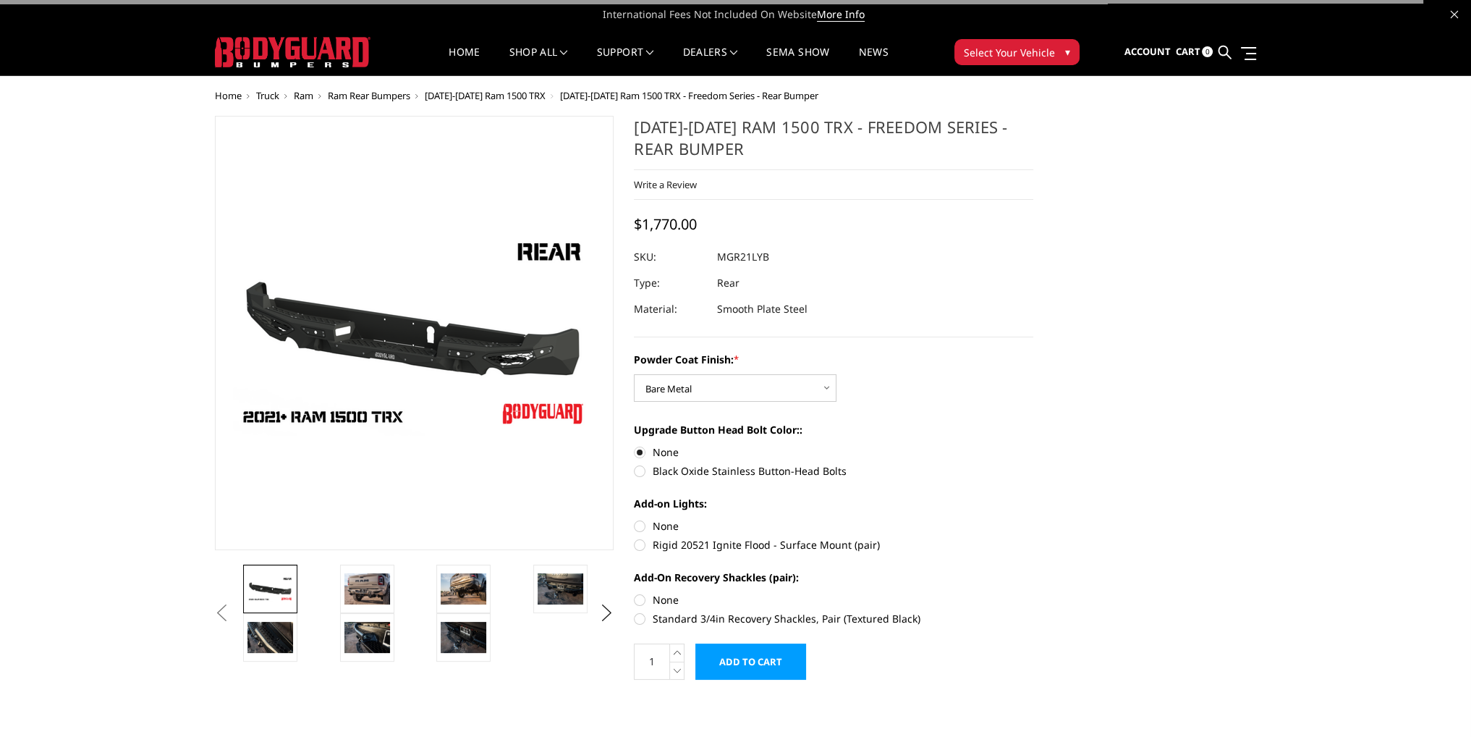
click at [637, 525] on label "None" at bounding box center [833, 525] width 399 height 15
click at [635, 519] on input "None" at bounding box center [634, 518] width 1 height 1
radio input "true"
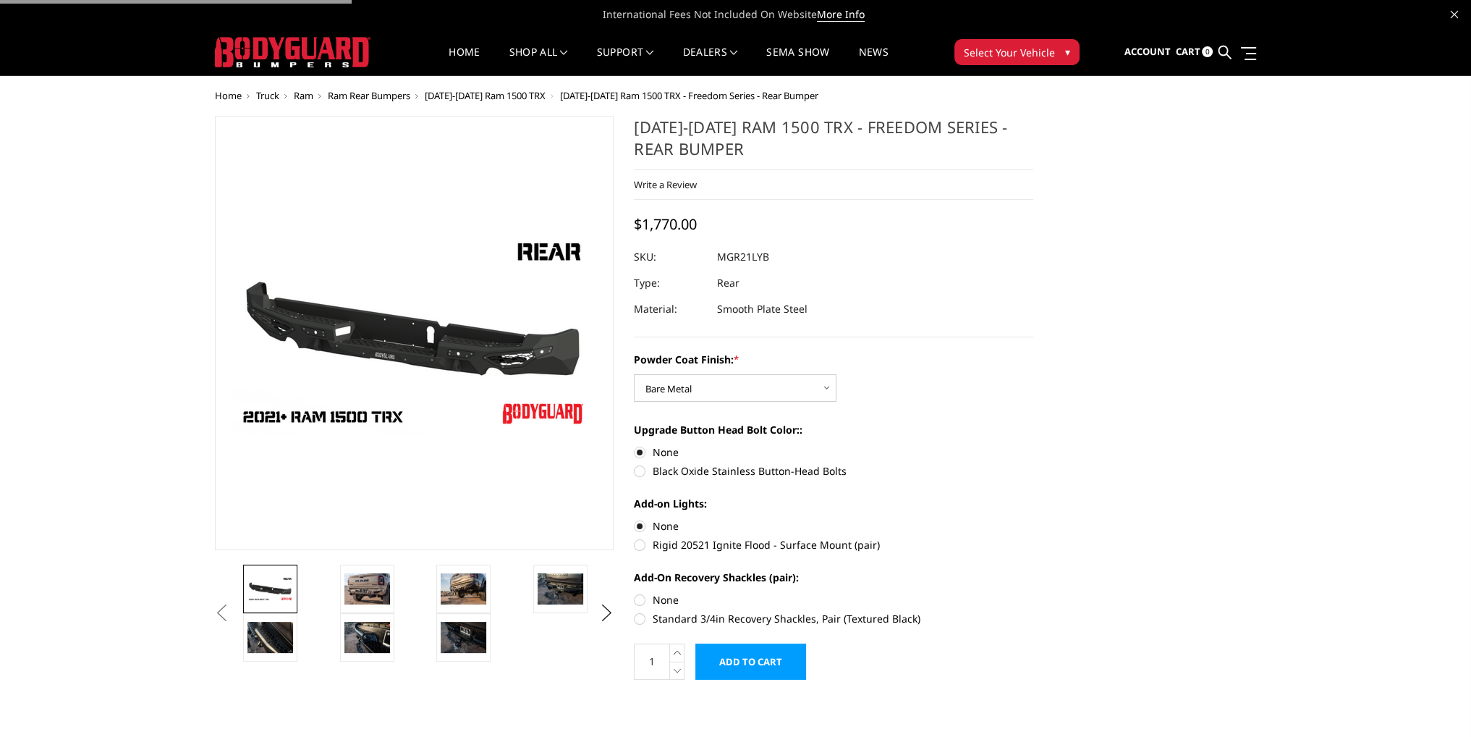
click at [636, 597] on label "None" at bounding box center [833, 599] width 399 height 15
click at [635, 593] on input "None" at bounding box center [634, 592] width 1 height 1
radio input "true"
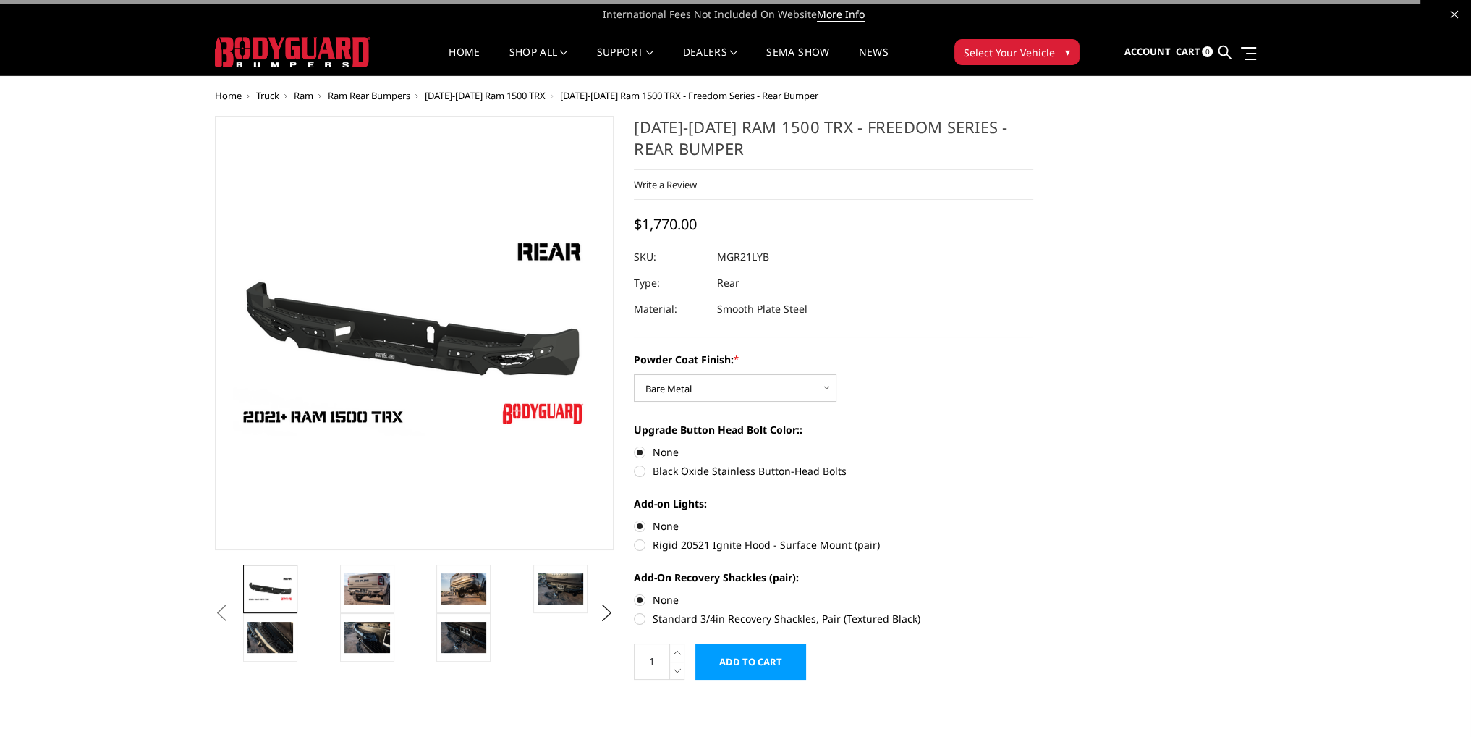
click at [722, 655] on input "Add to Cart" at bounding box center [750, 661] width 111 height 36
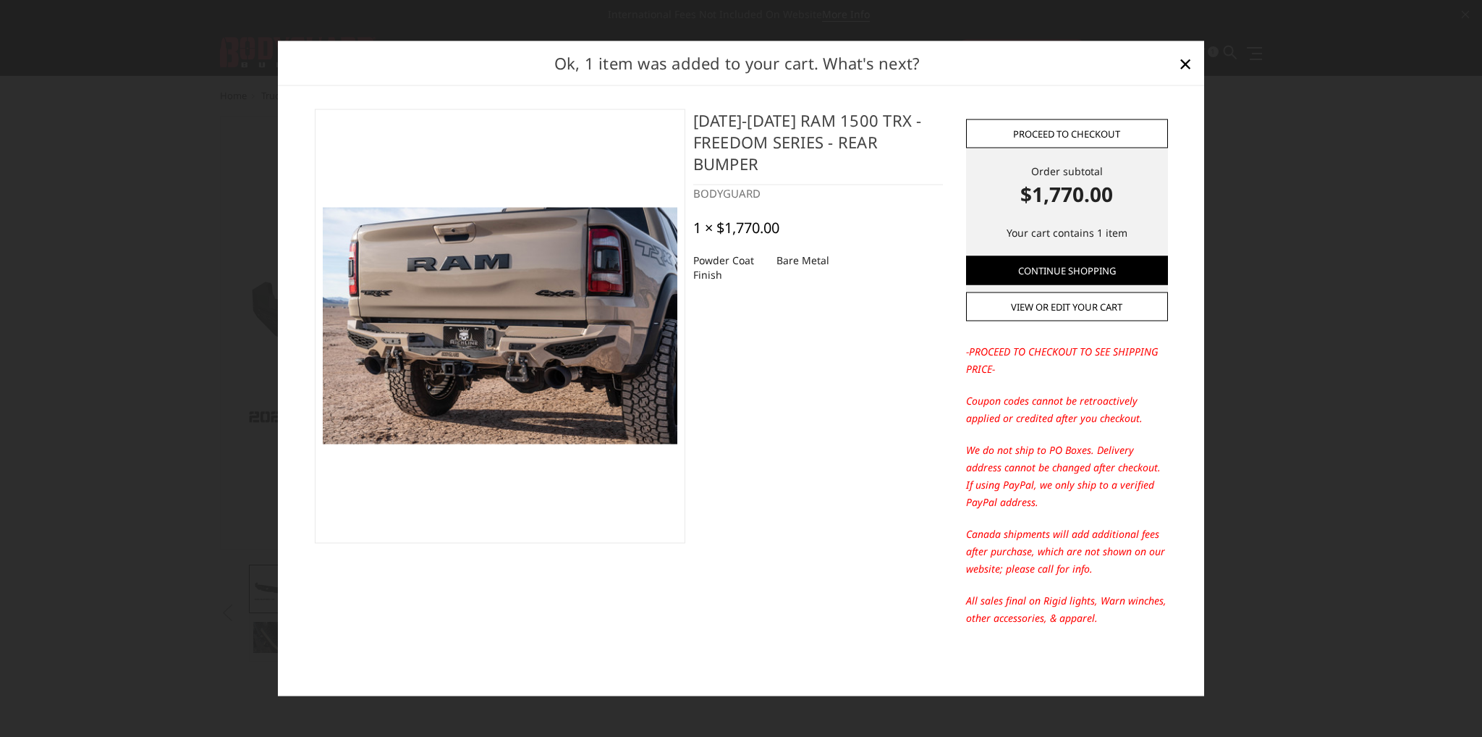
click at [1062, 130] on link "Proceed to checkout" at bounding box center [1067, 133] width 202 height 29
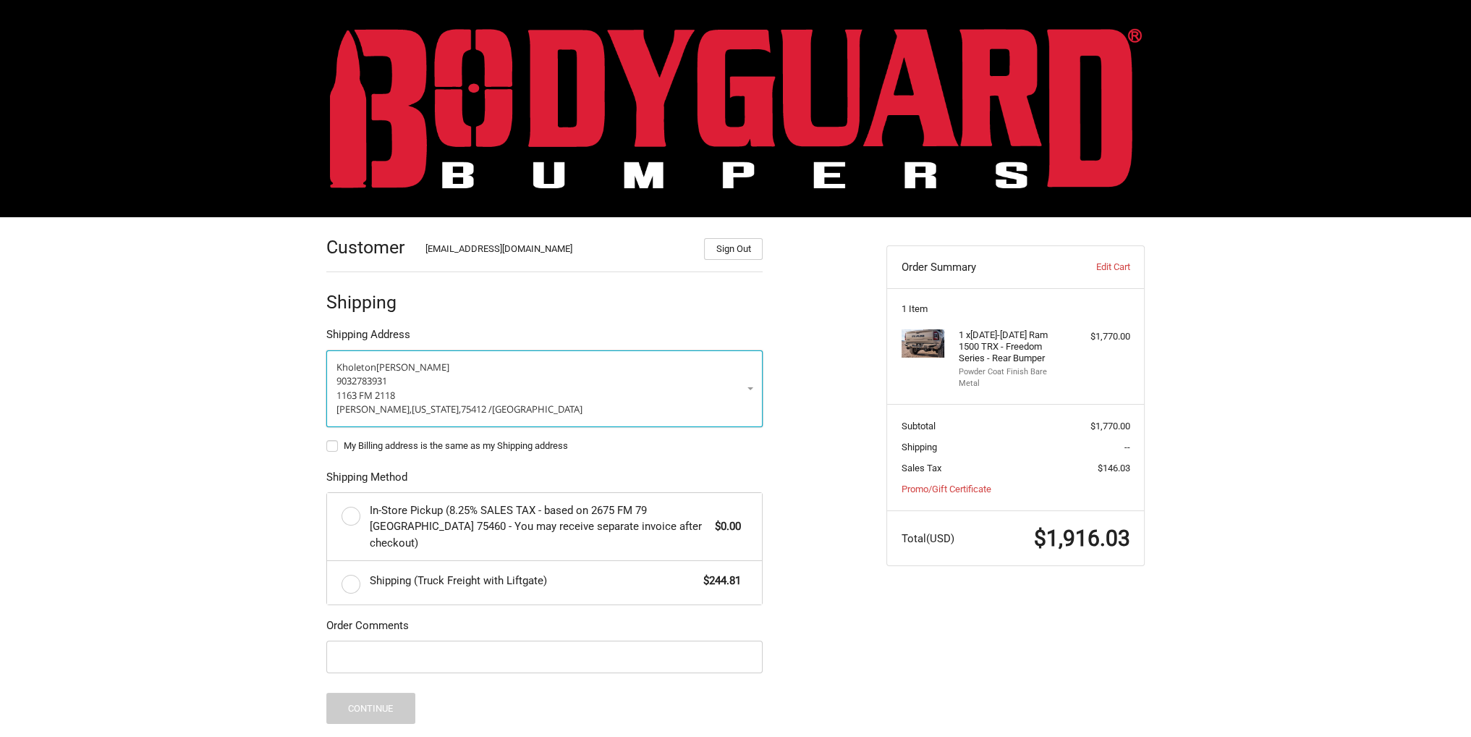
click at [514, 389] on p "1163 FM 2118" at bounding box center [544, 396] width 416 height 14
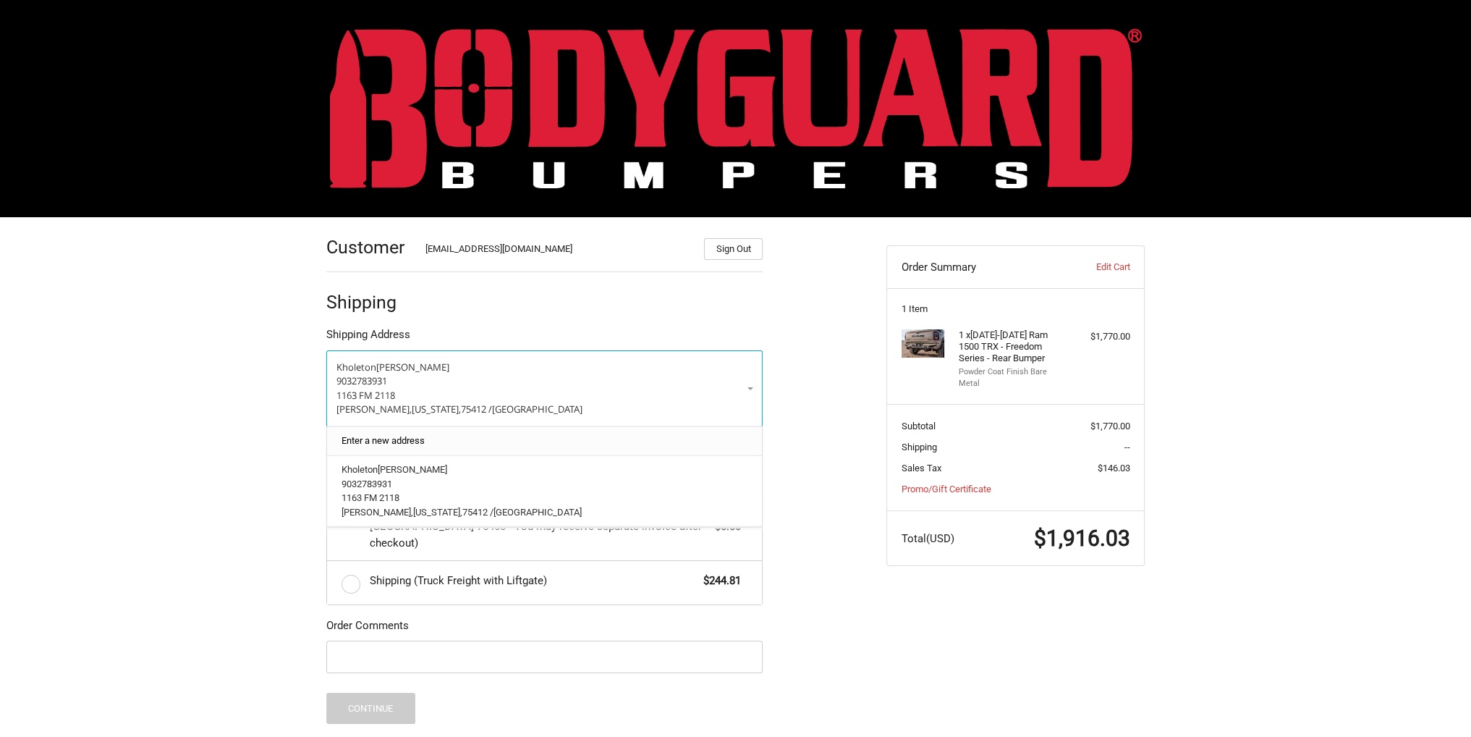
click at [444, 436] on link "Enter a new address" at bounding box center [544, 440] width 421 height 28
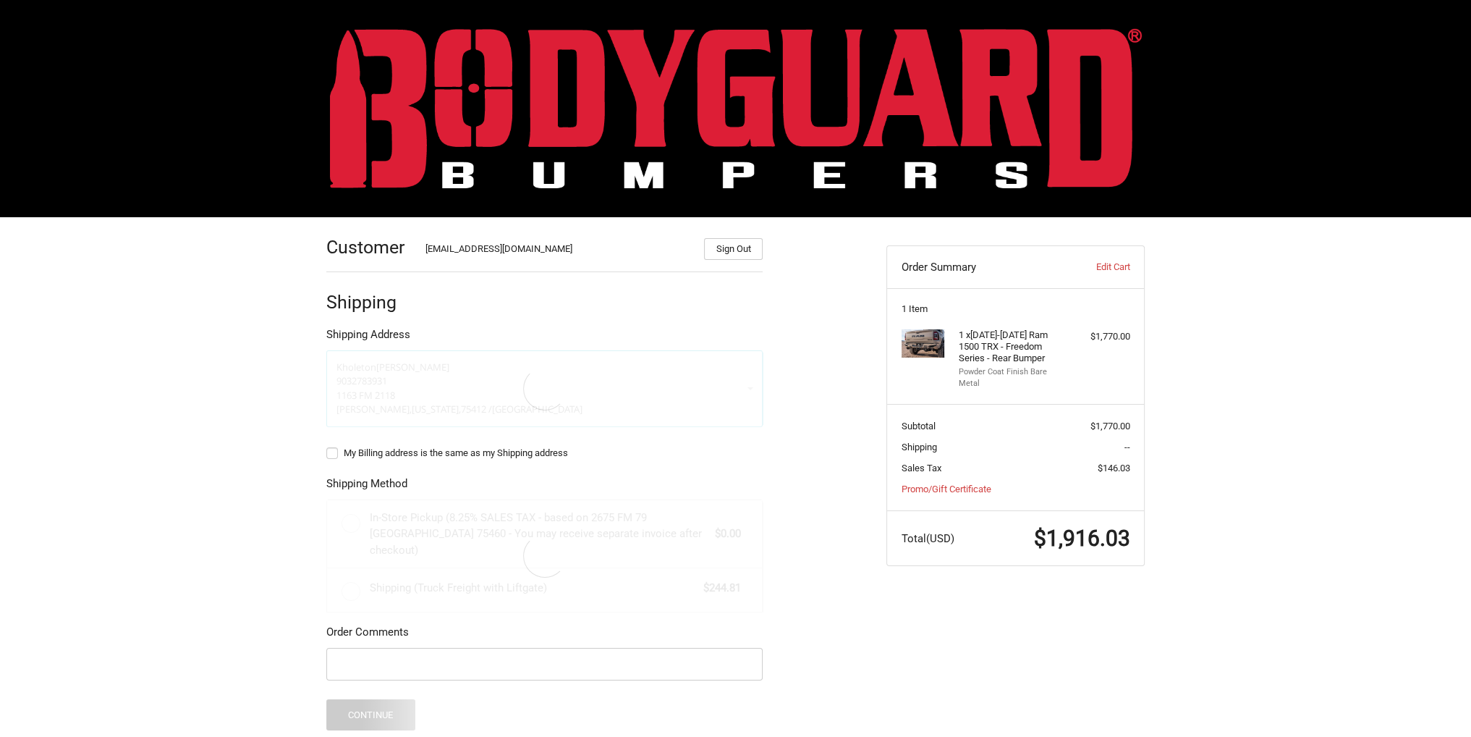
select select "US"
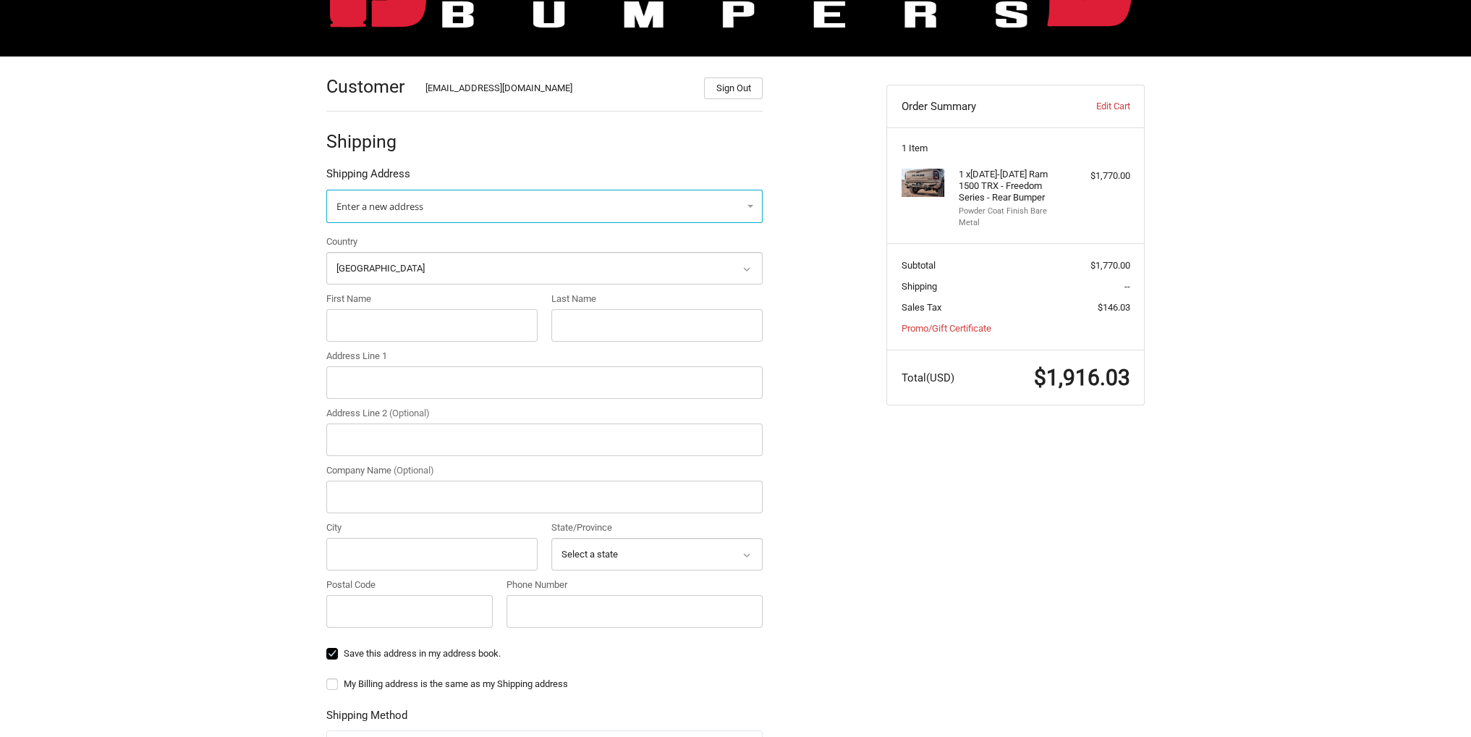
scroll to position [217, 0]
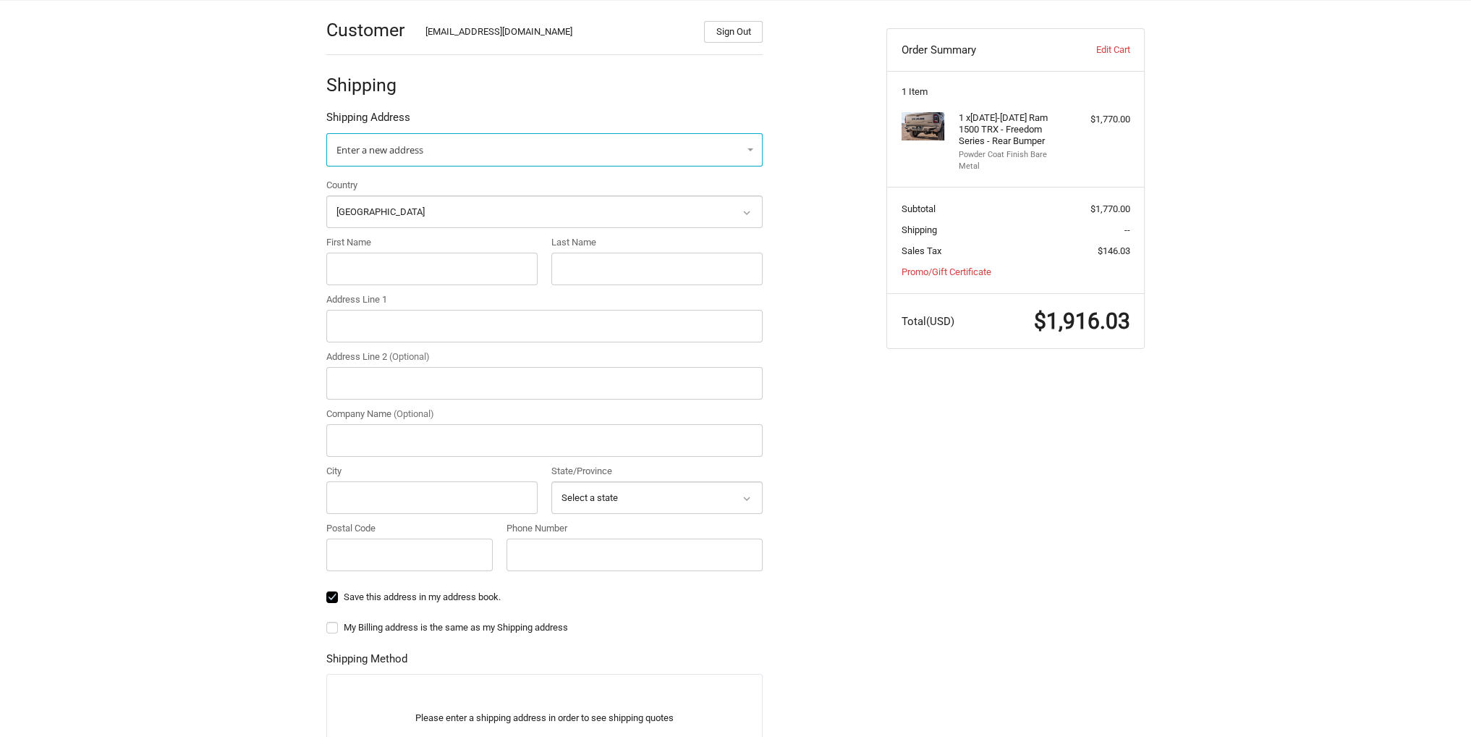
click at [370, 247] on label "First Name" at bounding box center [431, 242] width 211 height 14
click at [370, 253] on input "First Name" at bounding box center [431, 269] width 211 height 33
type input "alex"
type input "murphy"
type input "41 Poirier St"
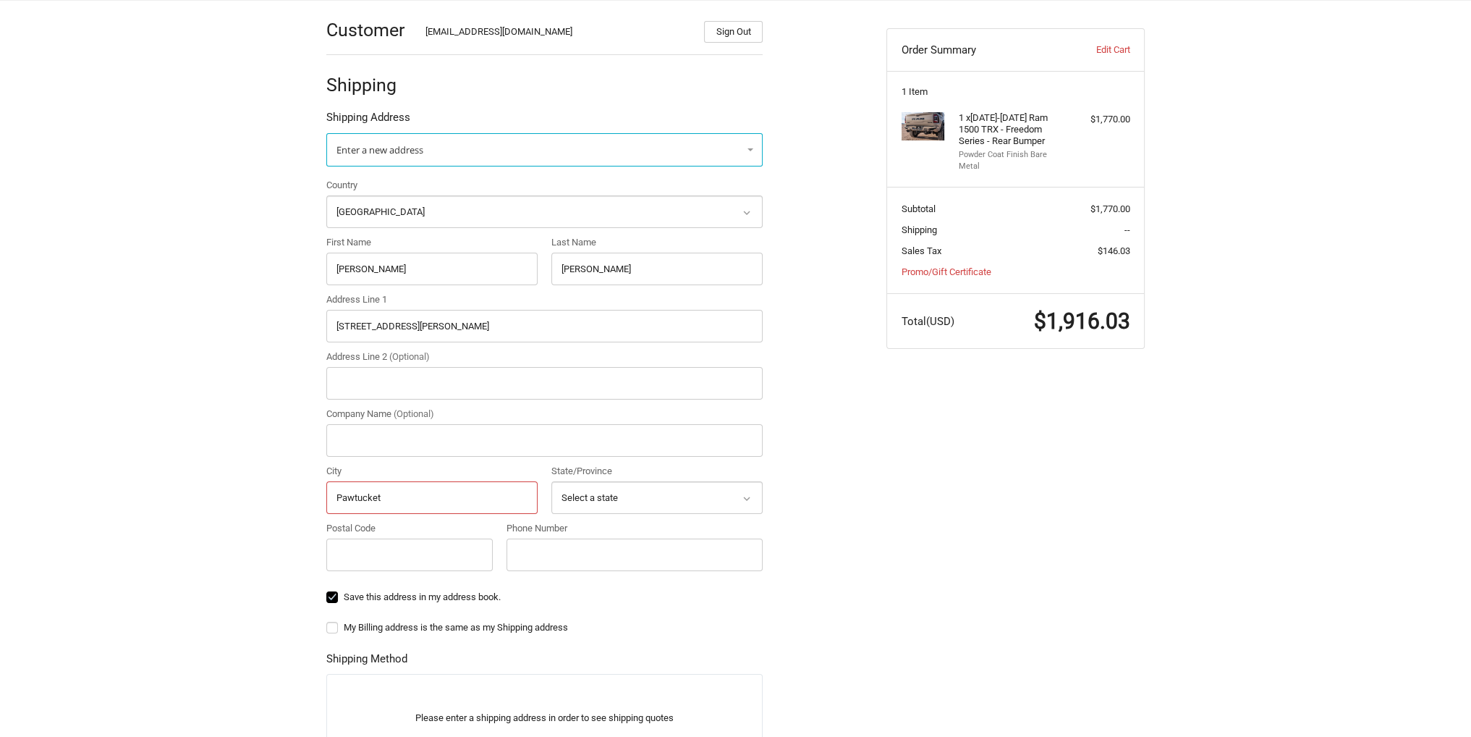
type input "Pawtucket"
select select "RI"
type input "02861"
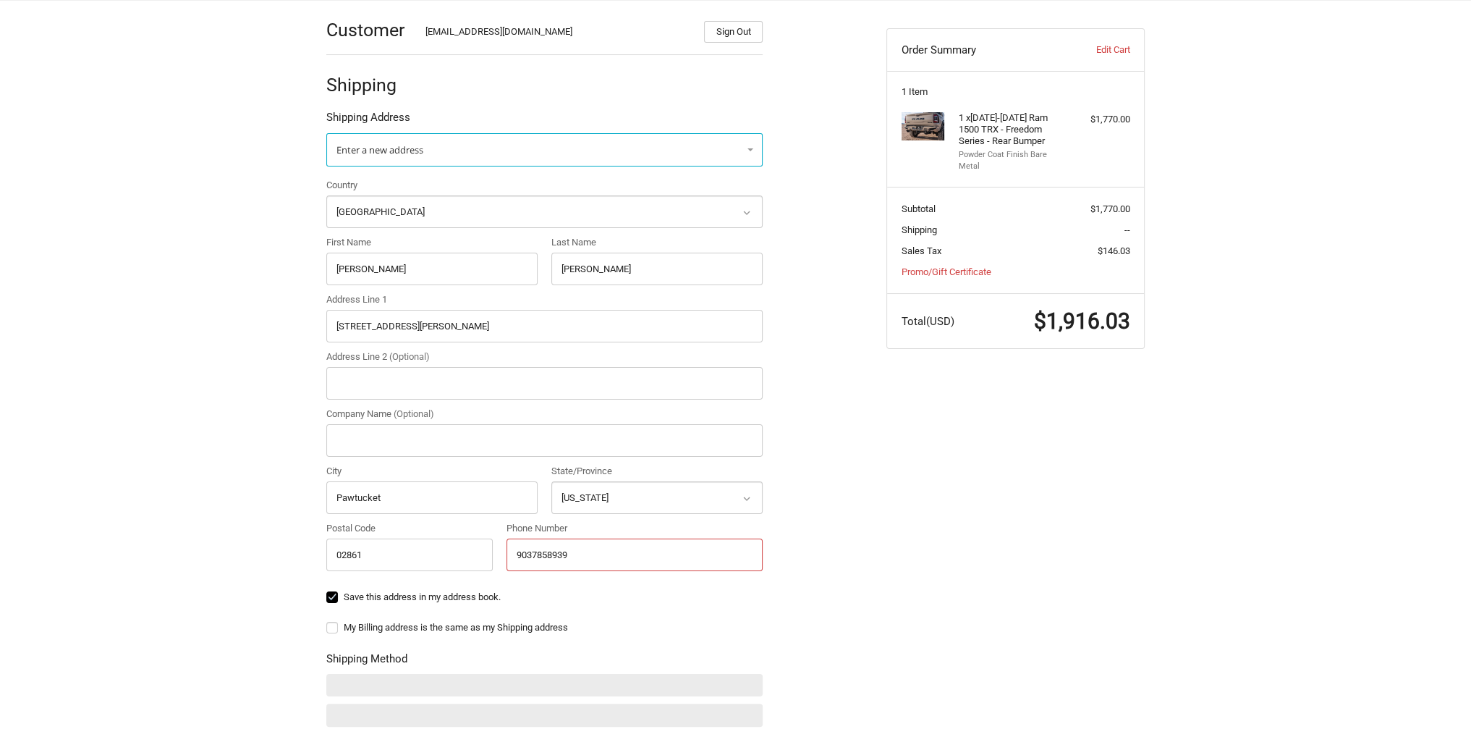
type input "9037858939"
click at [805, 494] on ol "Customer Kholeton@bodyguardbumpers.com Sign Out Shipping Shipping Address Enter…" at bounding box center [572, 490] width 493 height 980
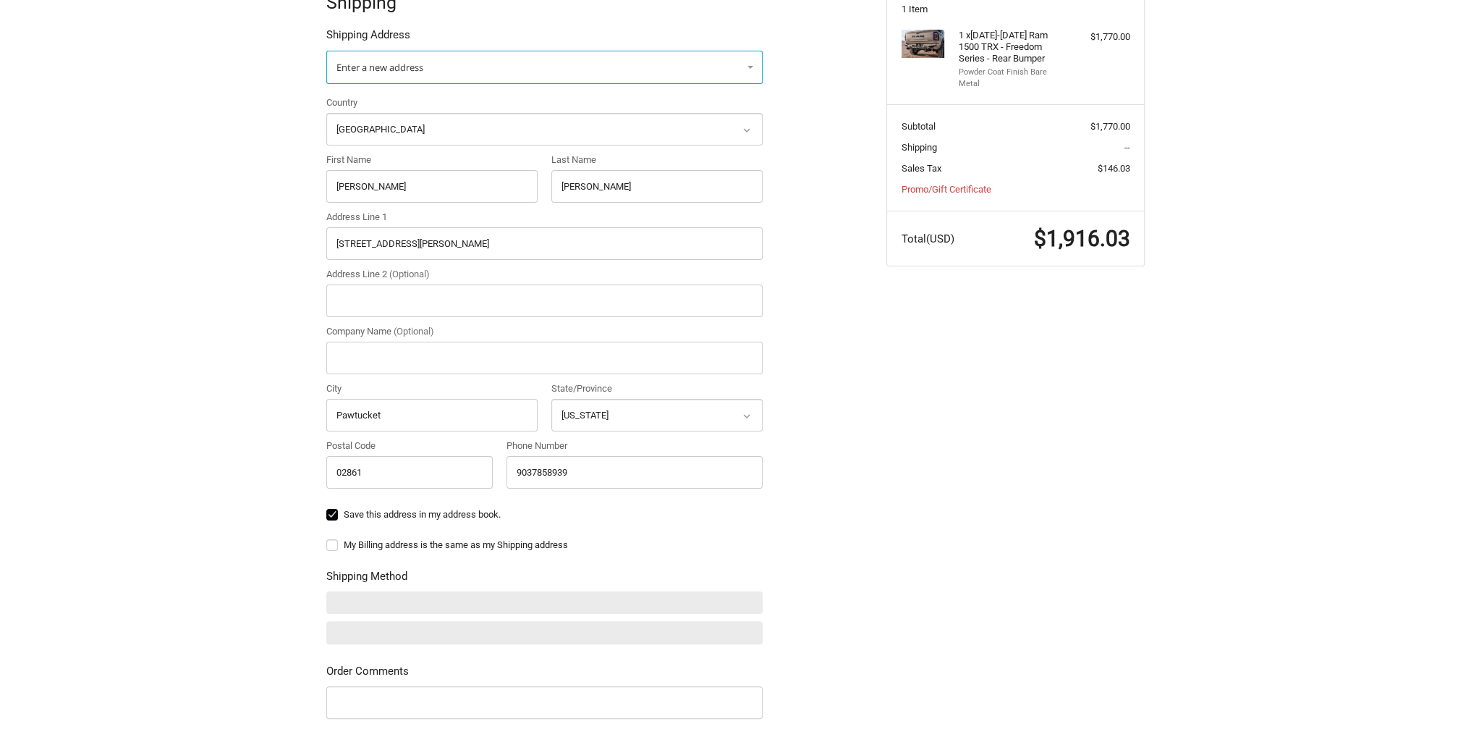
scroll to position [434, 0]
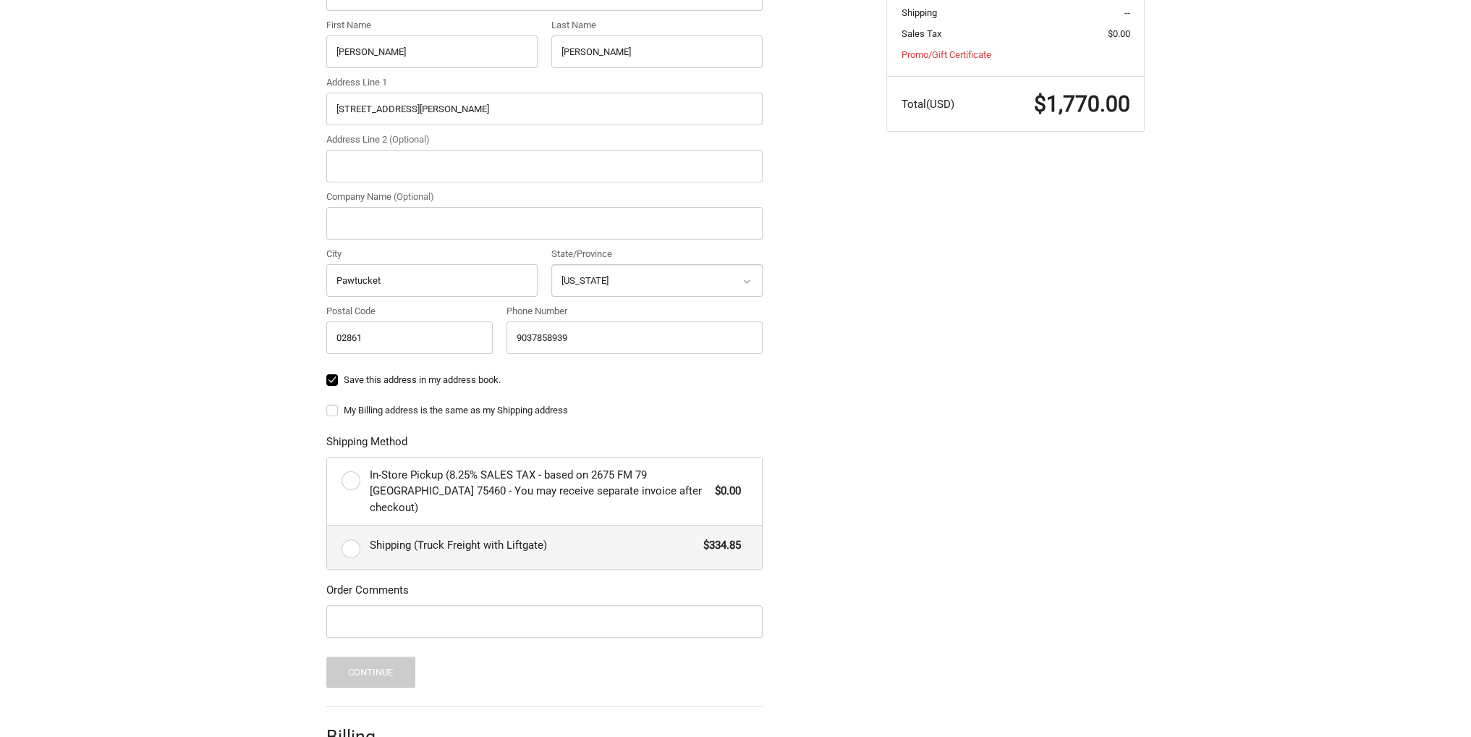
click at [672, 537] on span "Shipping (Truck Freight with Liftgate)" at bounding box center [533, 545] width 327 height 17
click at [328, 526] on input "Shipping (Truck Freight with Liftgate) $334.85" at bounding box center [327, 525] width 1 height 1
radio input "true"
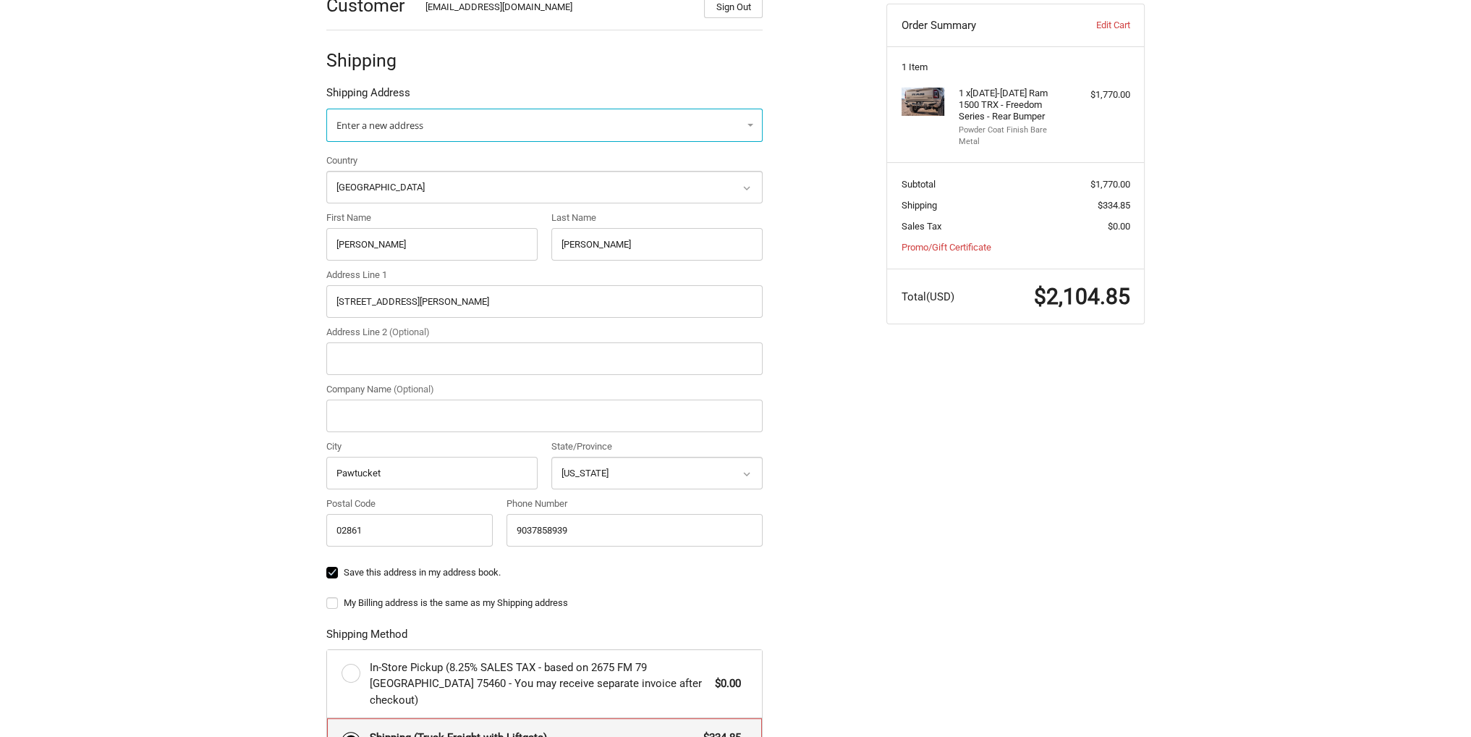
scroll to position [145, 0]
